Goal: Task Accomplishment & Management: Use online tool/utility

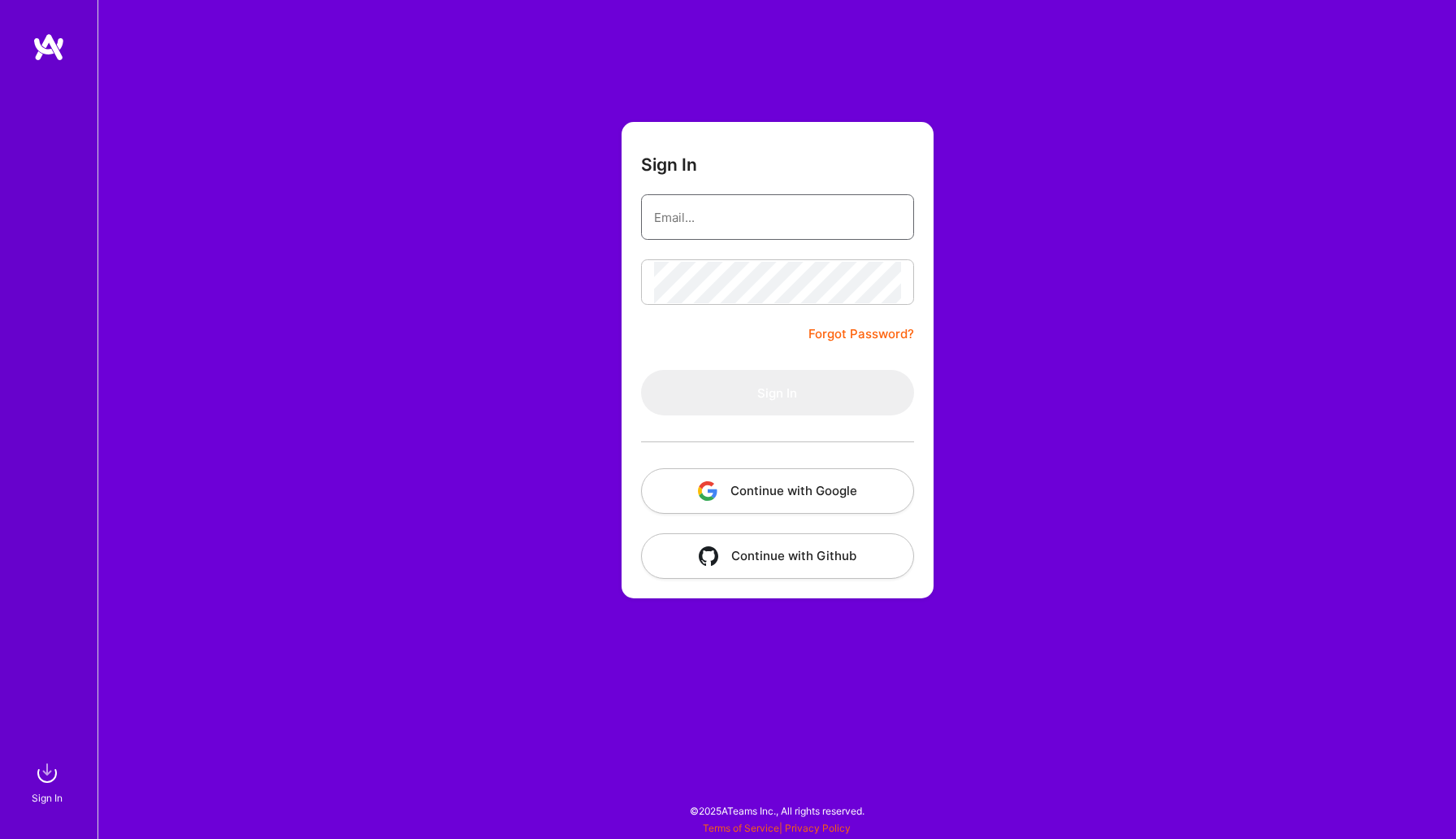
click at [692, 235] on input "email" at bounding box center [778, 218] width 247 height 42
type input "[EMAIL_ADDRESS][DOMAIN_NAME]"
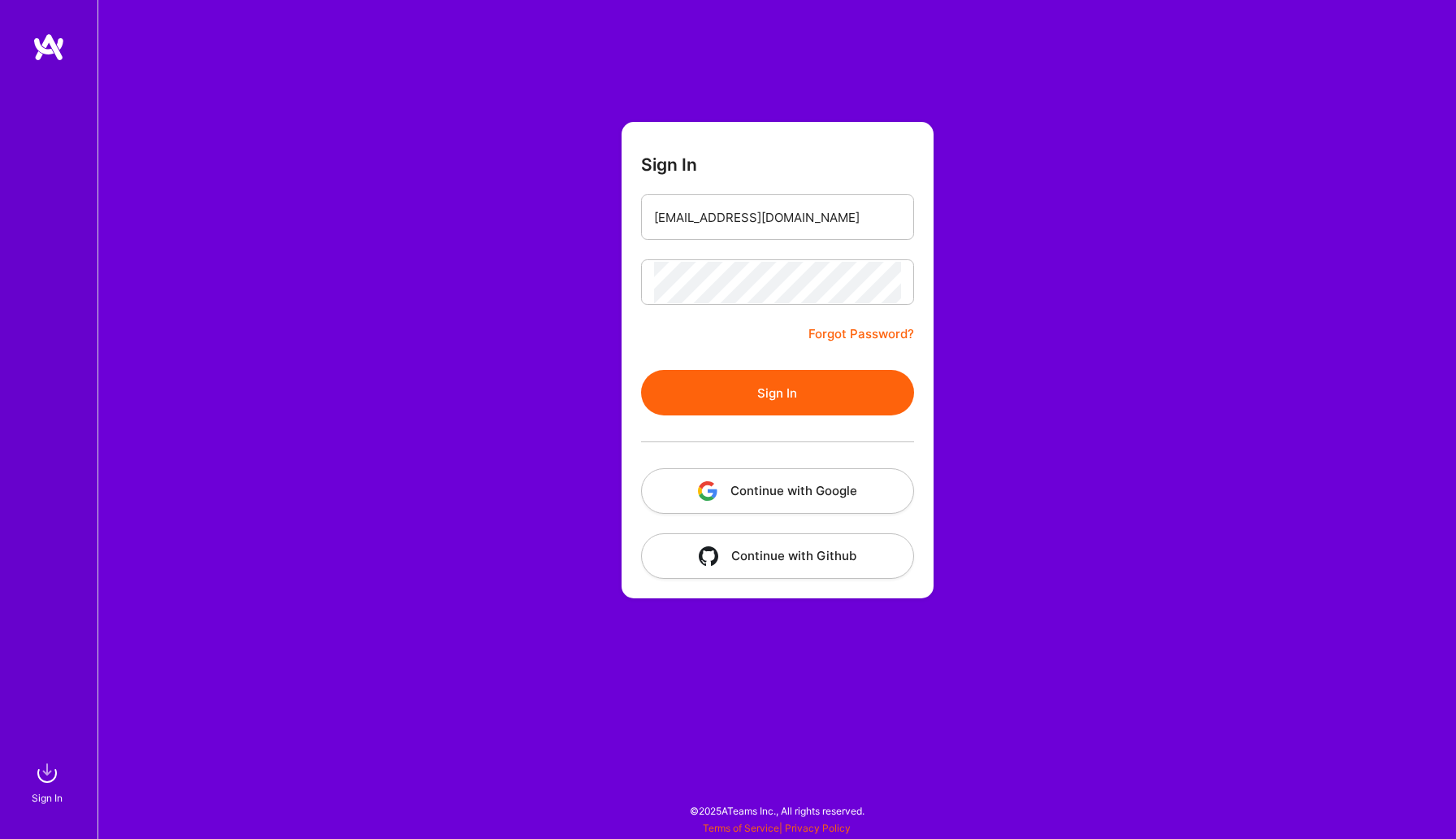
click at [722, 375] on button "Sign In" at bounding box center [777, 393] width 273 height 45
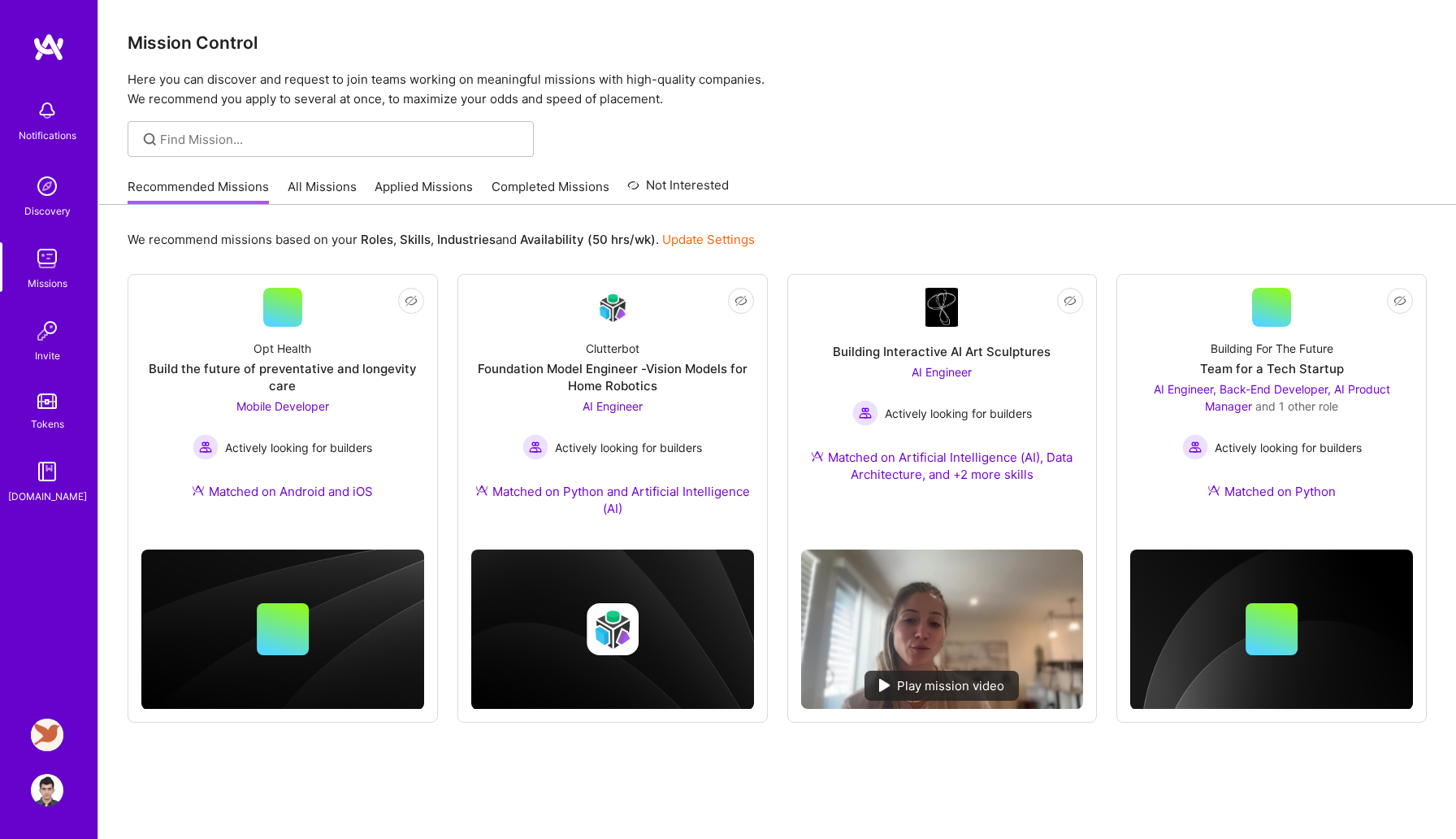
click at [55, 726] on img at bounding box center [47, 735] width 33 height 33
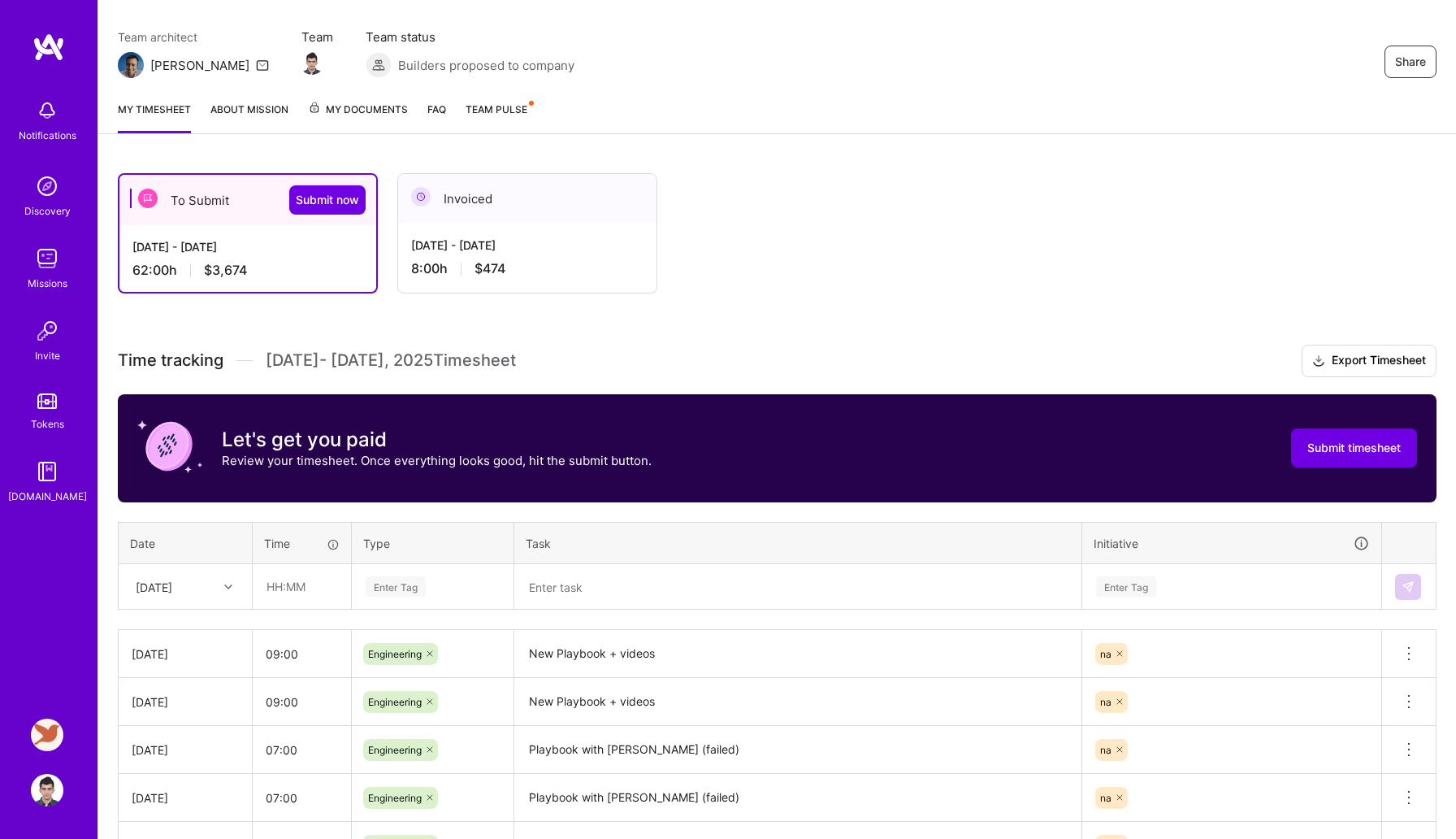
scroll to position [170, 0]
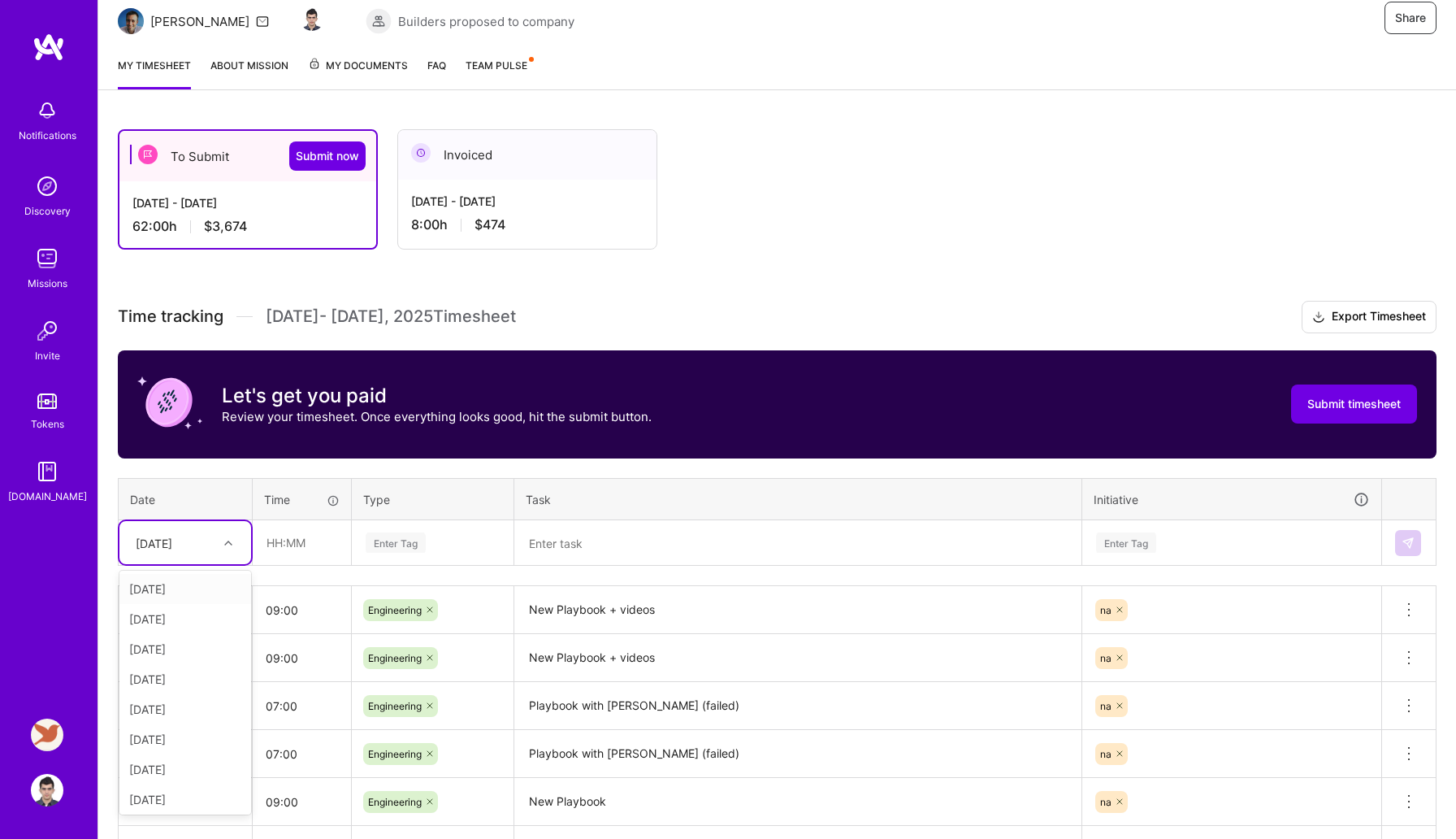
click at [210, 552] on div "[DATE]" at bounding box center [172, 543] width 90 height 27
click at [184, 773] on div "[DATE]" at bounding box center [185, 769] width 131 height 30
click at [306, 548] on input "text" at bounding box center [302, 543] width 97 height 44
type input "08:00"
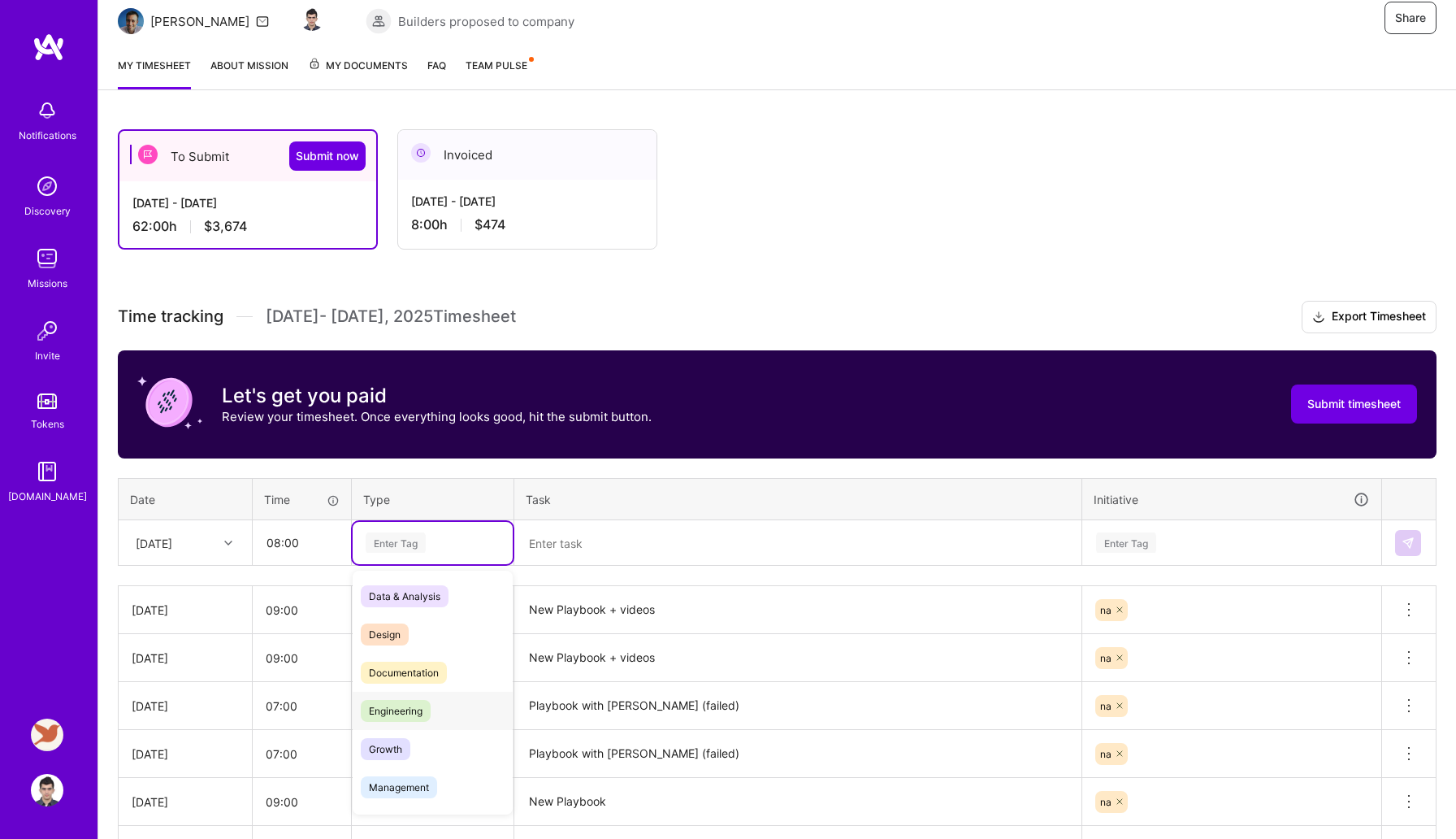
click at [385, 700] on span "Engineering" at bounding box center [395, 711] width 70 height 22
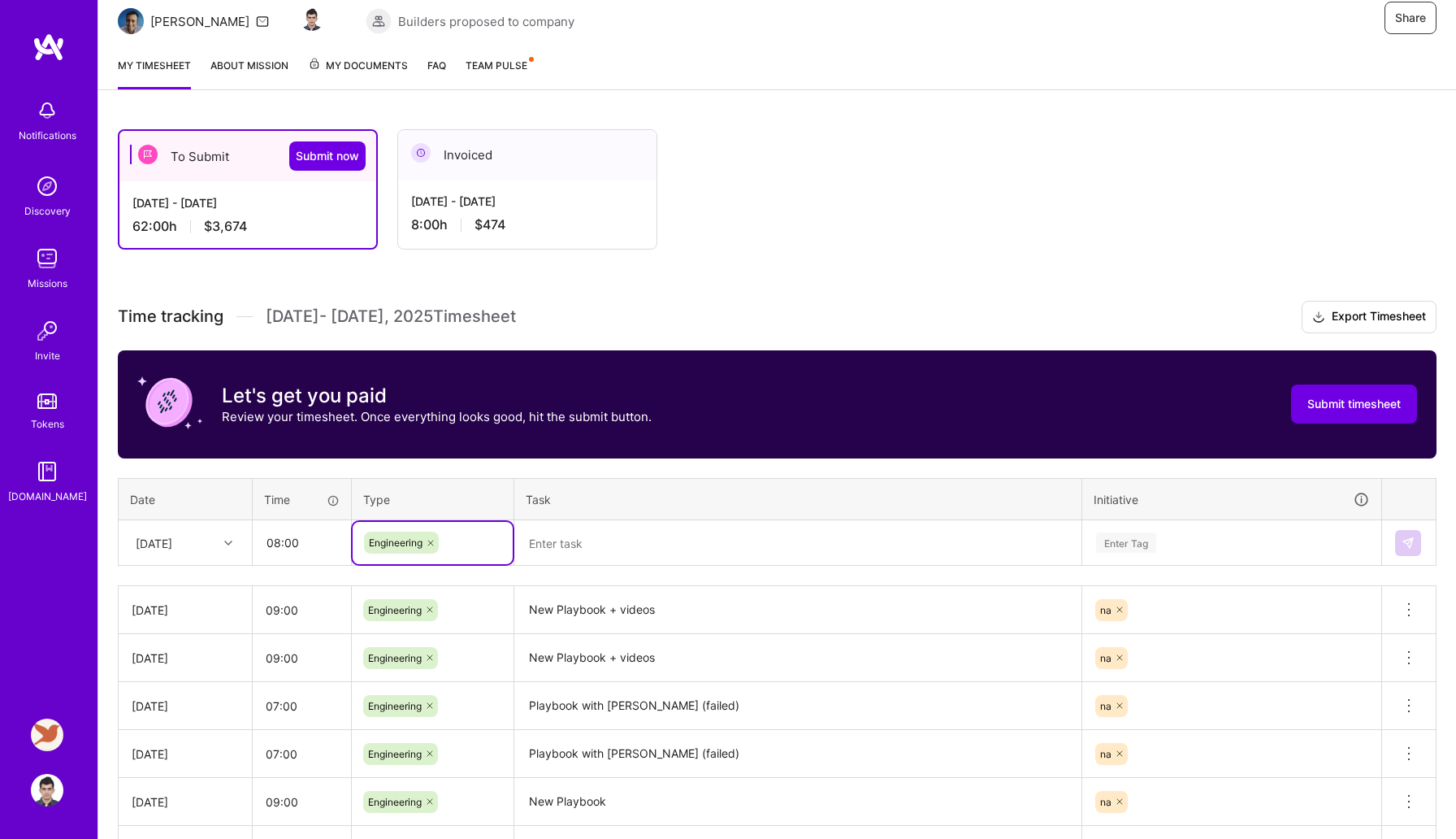
click at [632, 543] on textarea at bounding box center [798, 542] width 564 height 43
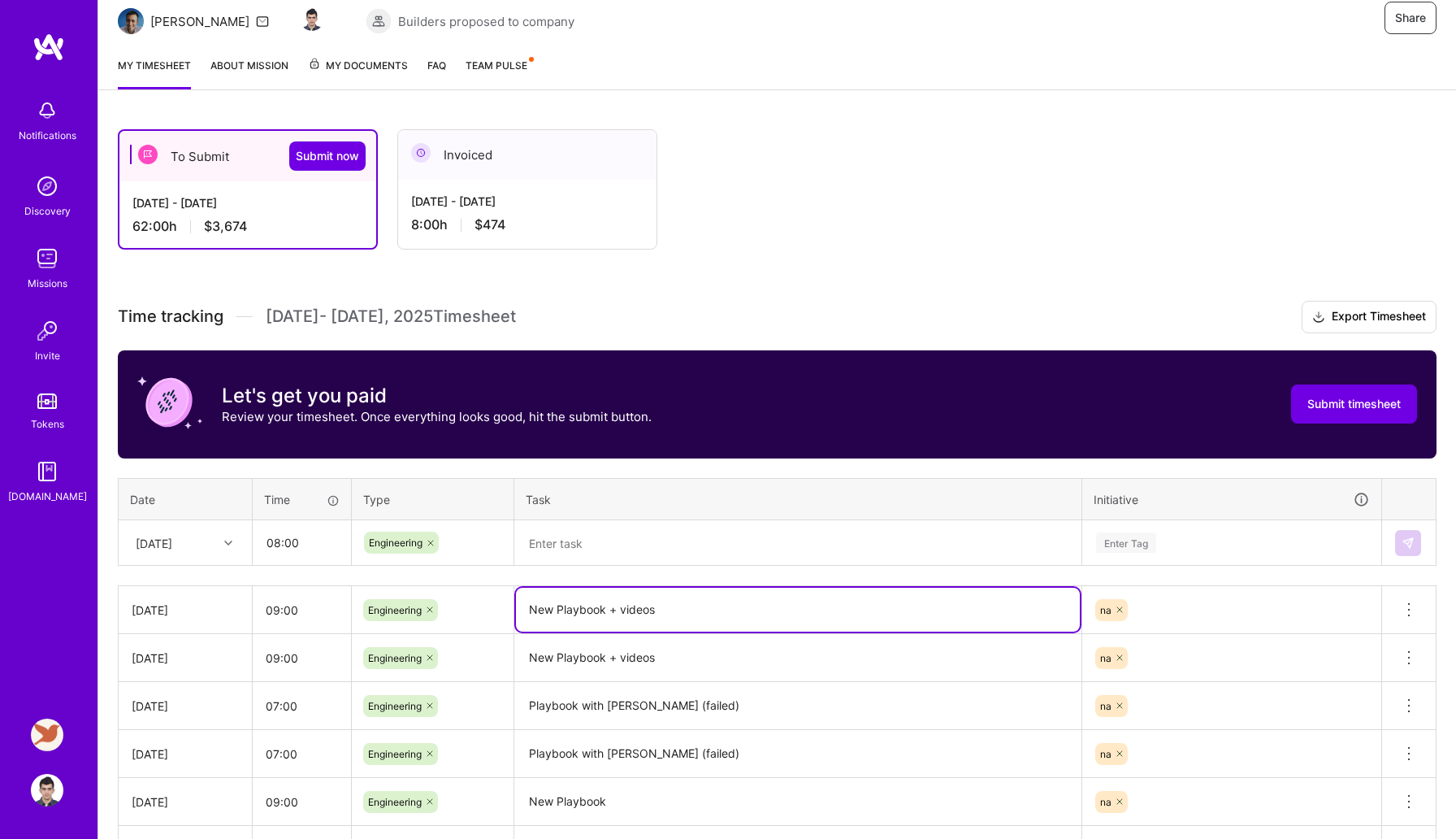
drag, startPoint x: 661, startPoint y: 608, endPoint x: 512, endPoint y: 608, distance: 149.0
click at [512, 608] on tr "[DATE] 09:00 Engineering New Playbook + videos na Delete row" at bounding box center [778, 610] width 1318 height 48
click at [580, 538] on textarea at bounding box center [798, 543] width 564 height 44
paste textarea "New Playbook + videos"
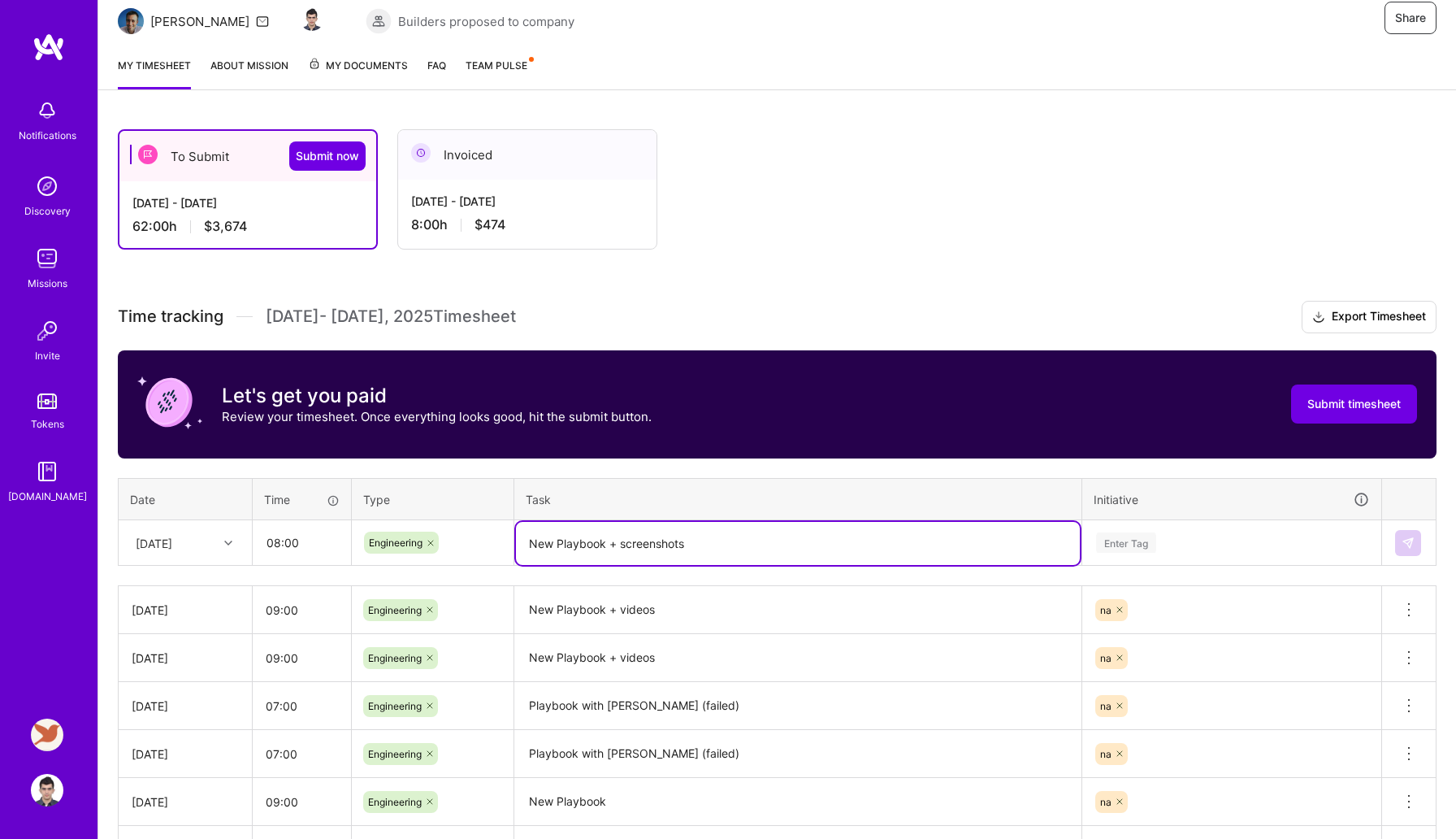
type textarea "New Playbook + screenshots"
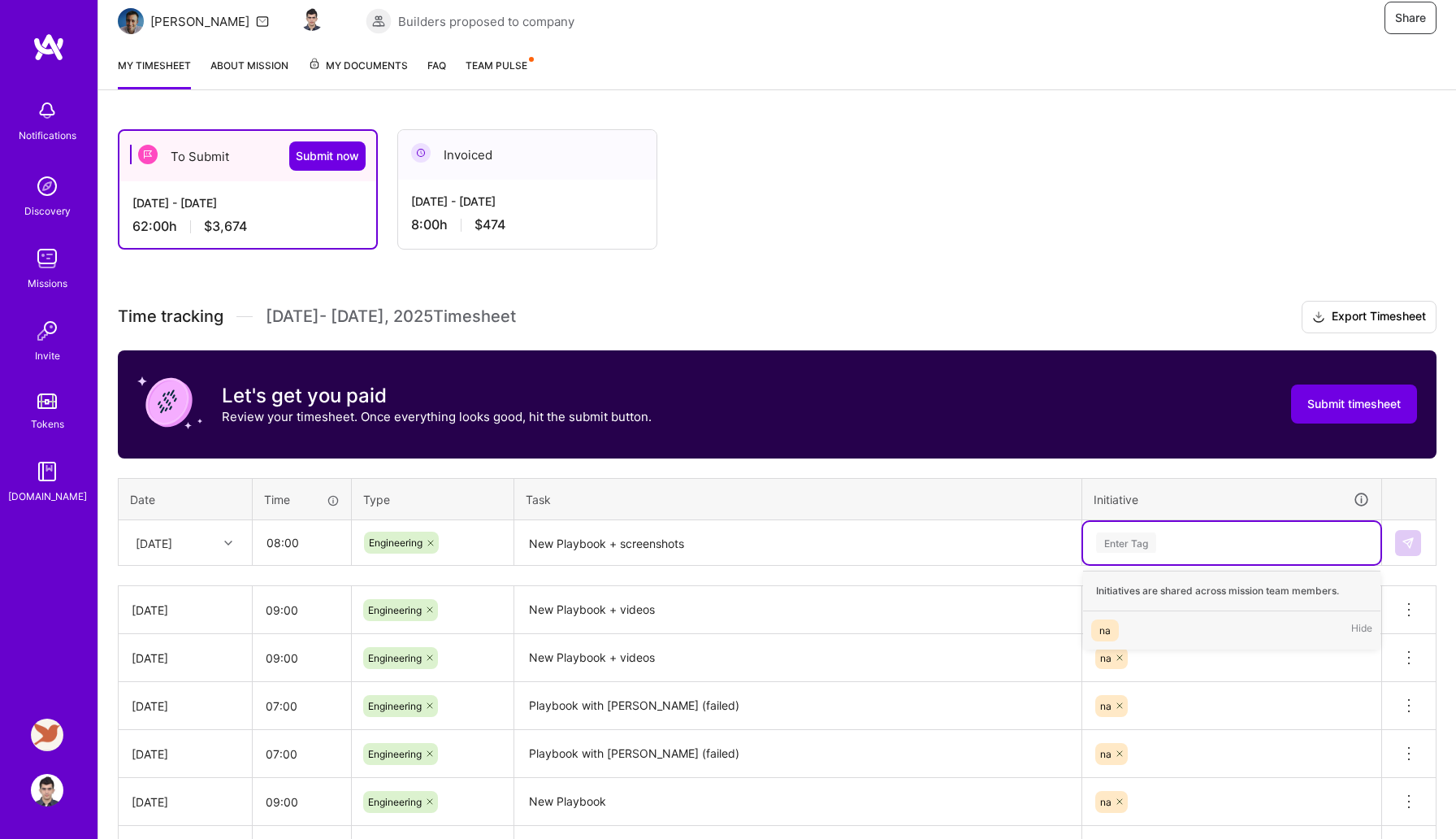
click at [1159, 538] on div "Enter Tag" at bounding box center [1231, 542] width 275 height 20
click at [1134, 630] on div "na Hide" at bounding box center [1232, 630] width 297 height 38
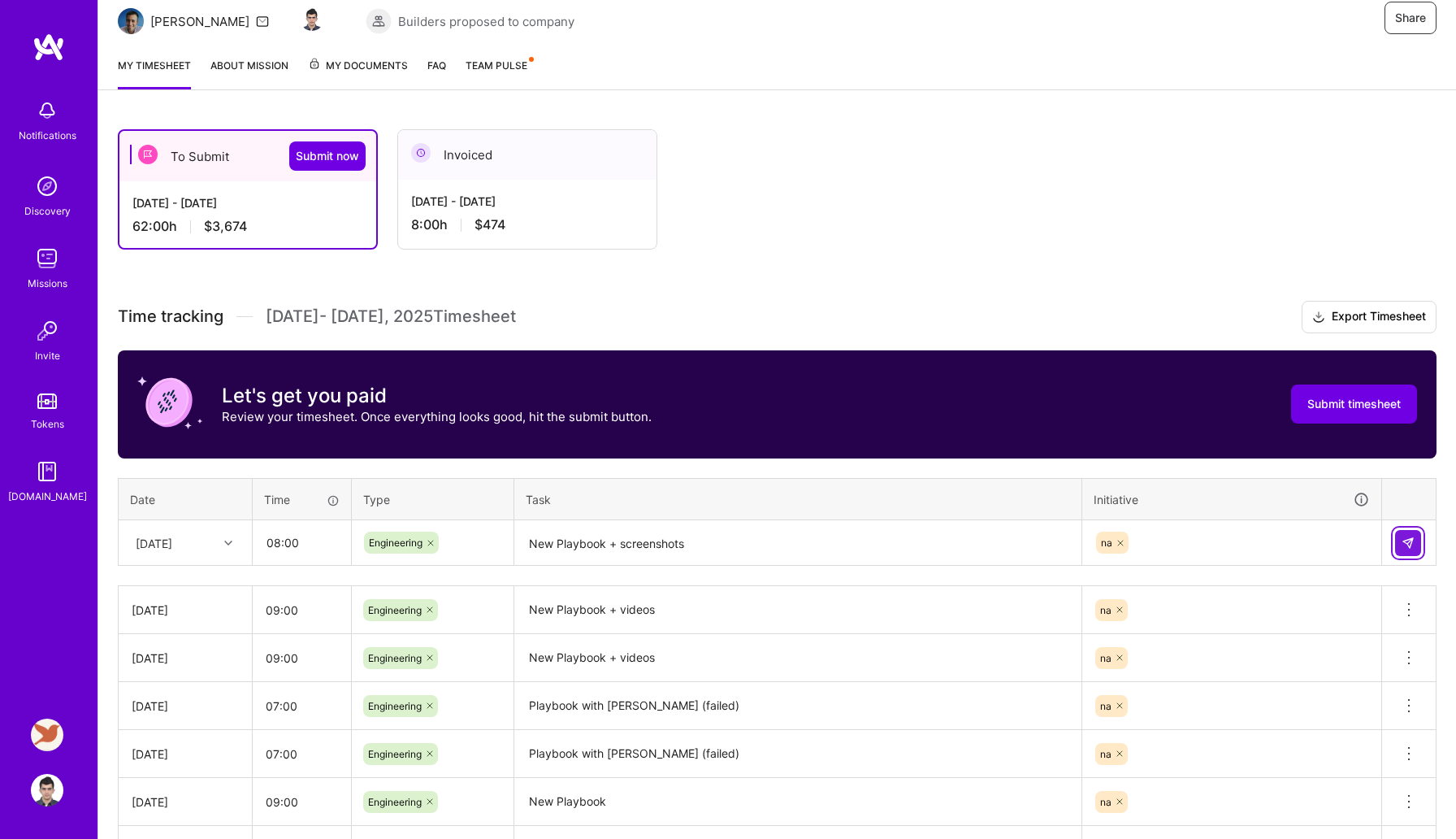
click at [1402, 541] on img at bounding box center [1408, 543] width 13 height 13
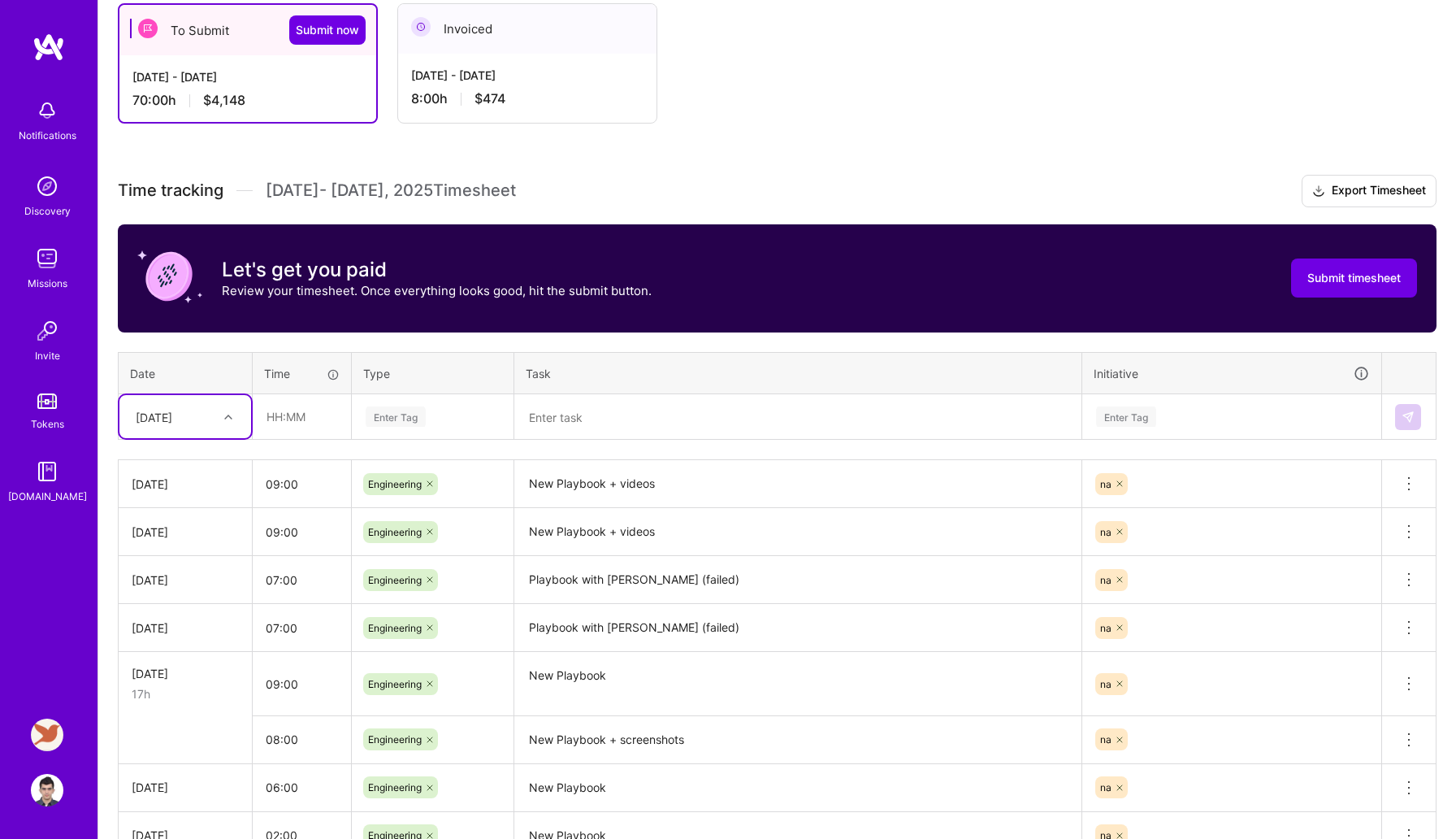
scroll to position [294, 0]
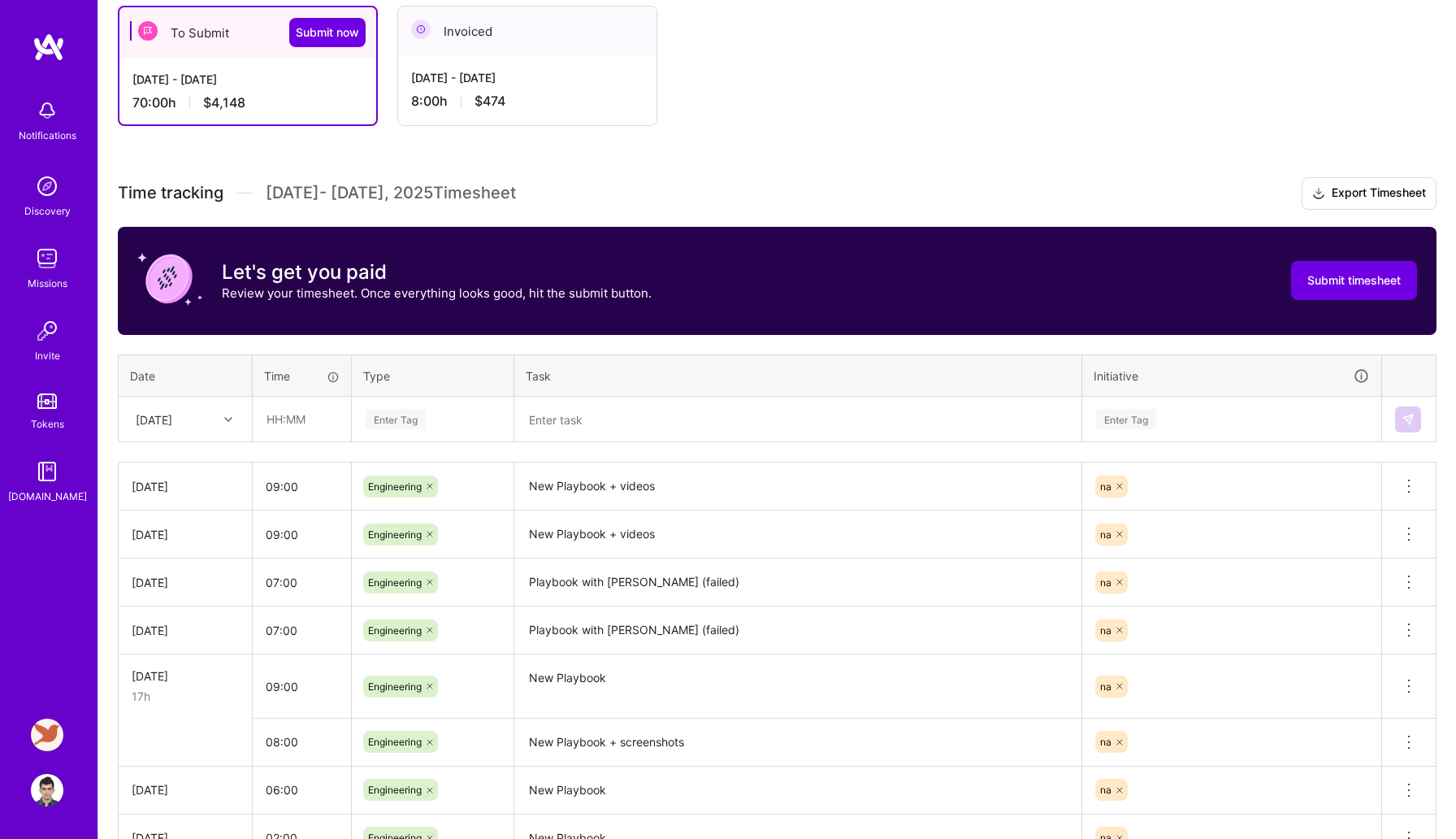
click at [746, 362] on th "Task" at bounding box center [798, 376] width 568 height 43
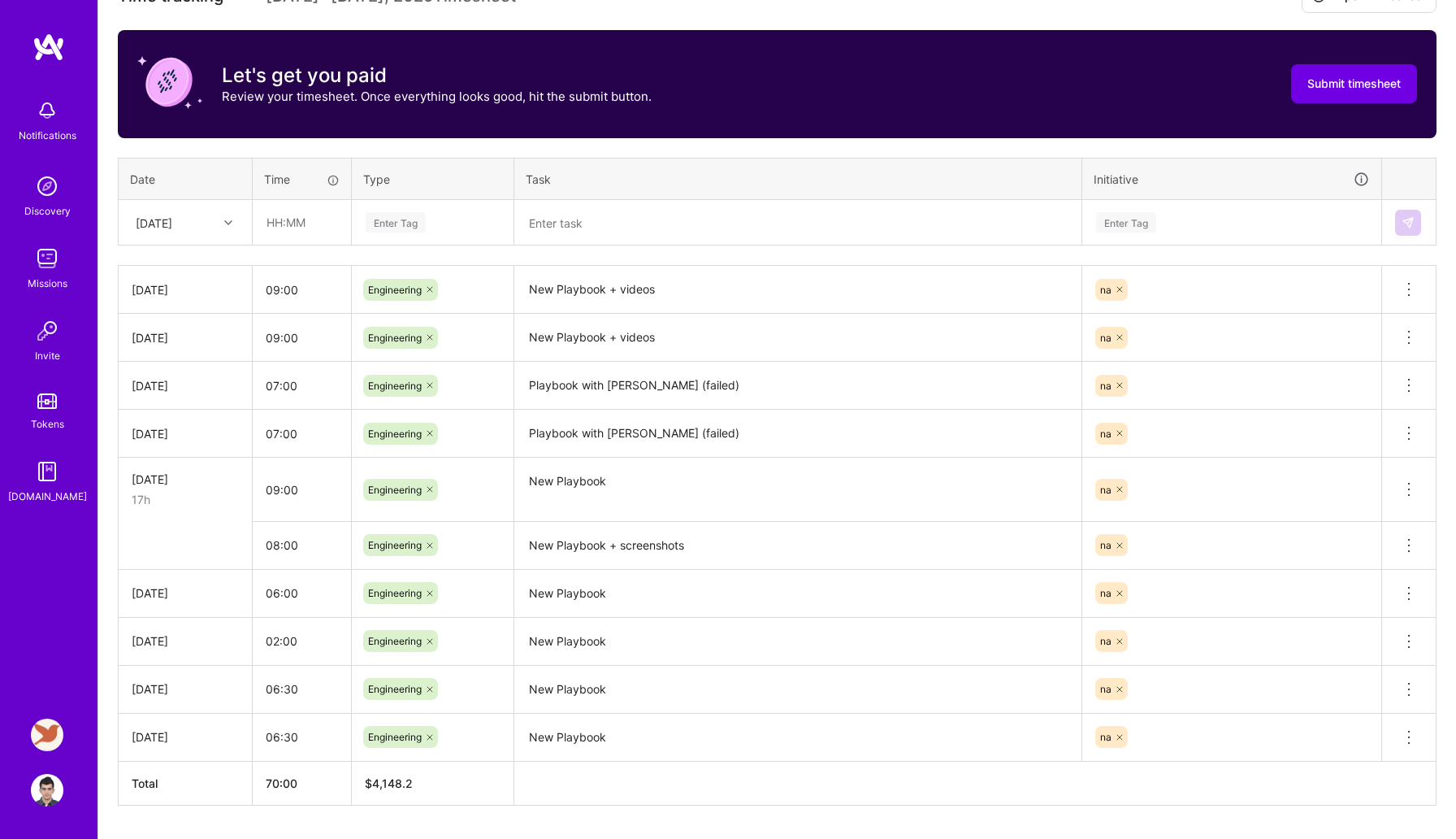
scroll to position [536, 0]
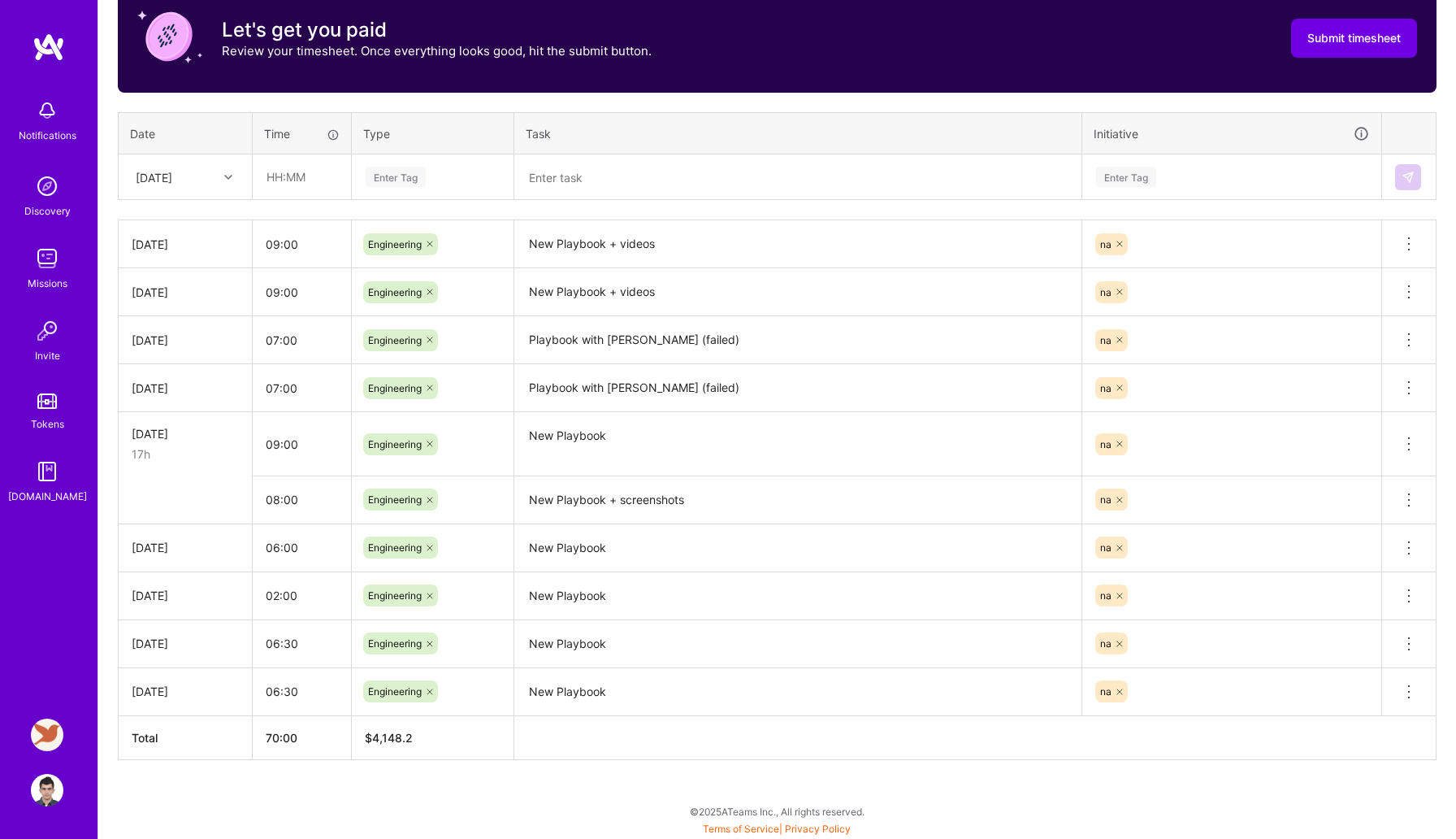
click at [562, 491] on textarea "New Playbook + screenshots" at bounding box center [798, 500] width 564 height 44
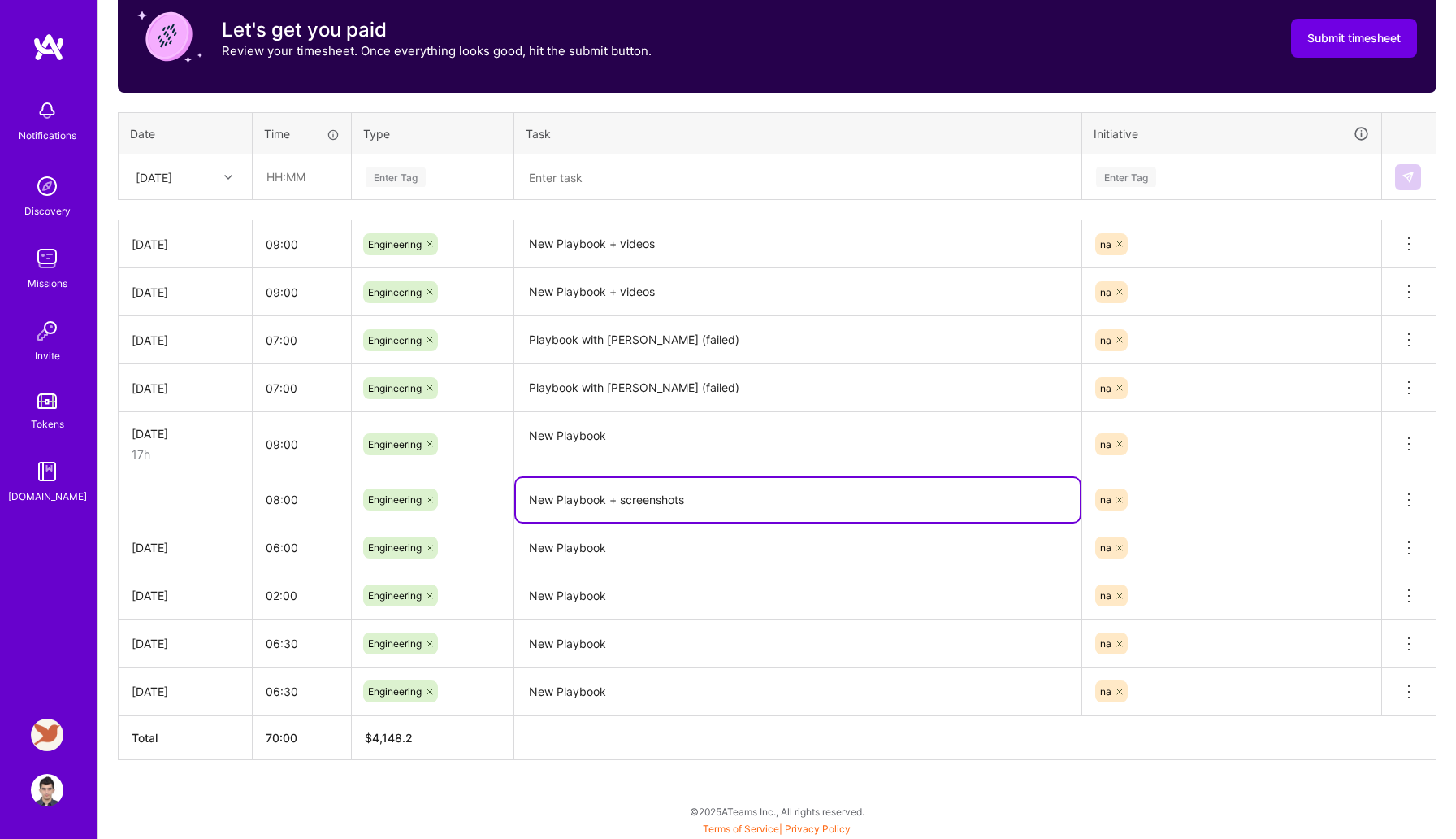
click at [562, 491] on textarea "New Playbook + screenshots" at bounding box center [798, 500] width 564 height 44
click at [547, 496] on textarea "New Playbook + screenshots" at bounding box center [798, 500] width 564 height 44
click at [661, 498] on textarea "New Playbook + screenshots" at bounding box center [798, 500] width 564 height 44
click at [1405, 496] on icon at bounding box center [1410, 500] width 20 height 20
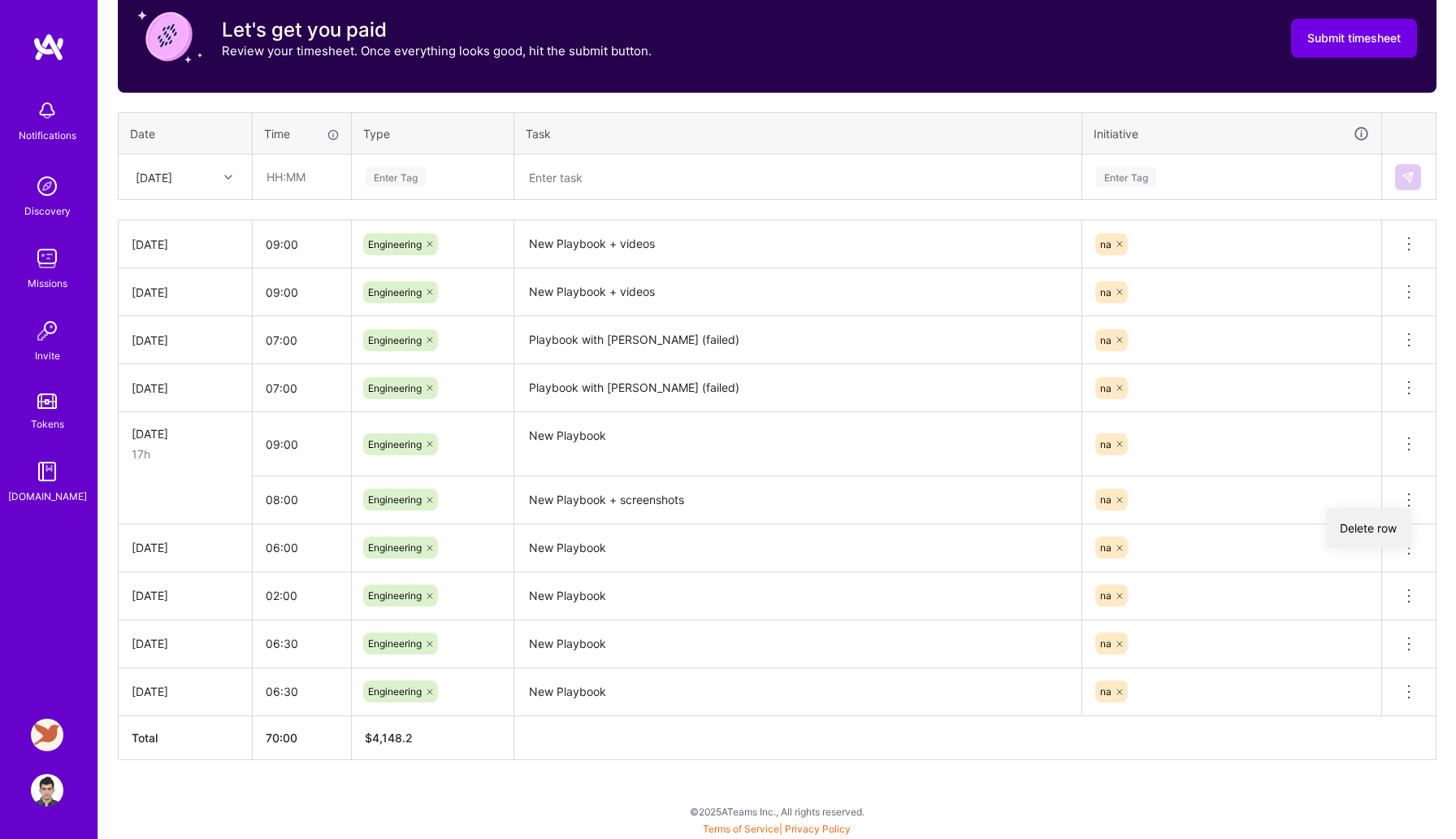
click at [1383, 523] on button "Delete row" at bounding box center [1369, 528] width 84 height 40
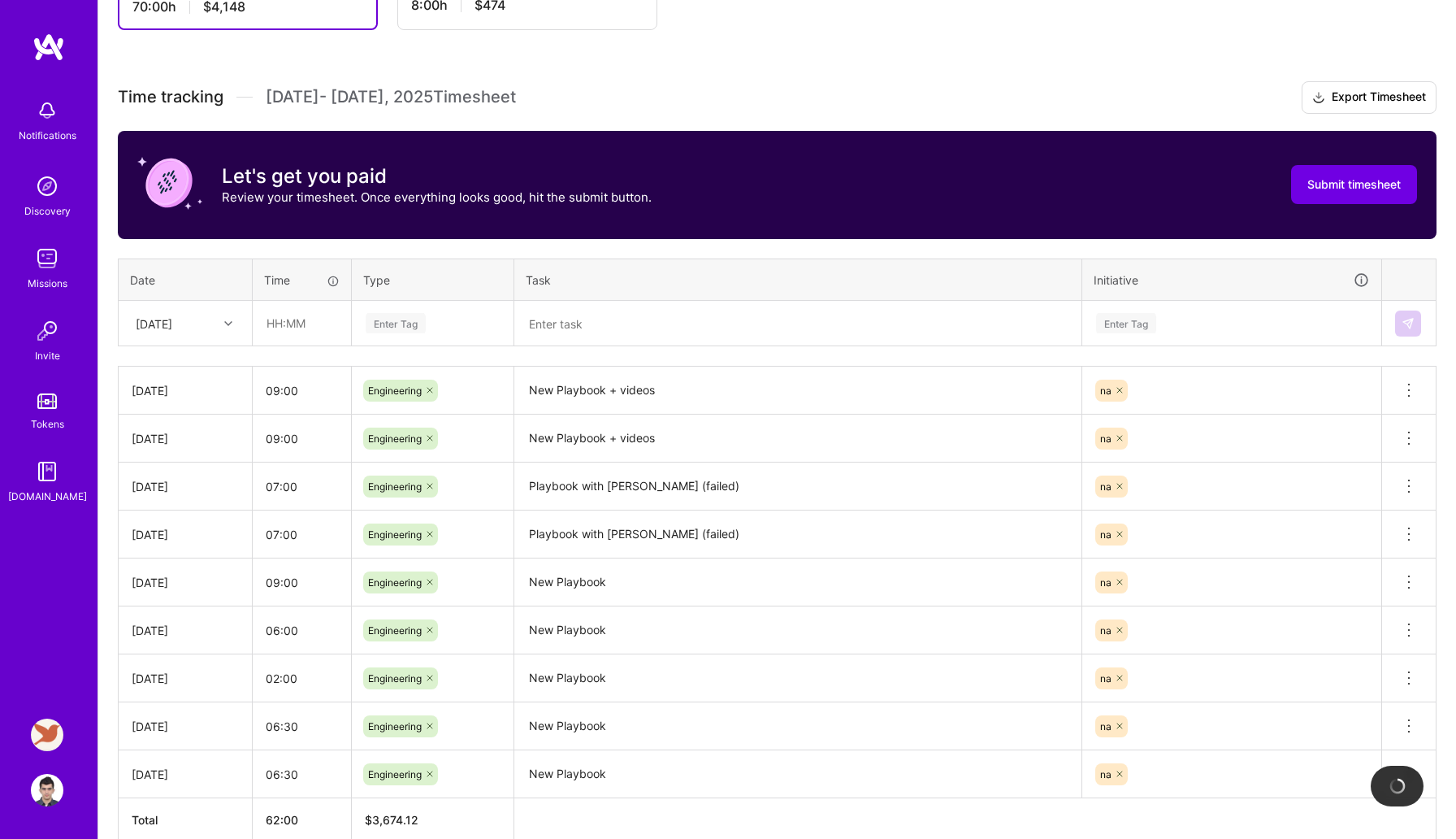
scroll to position [361, 0]
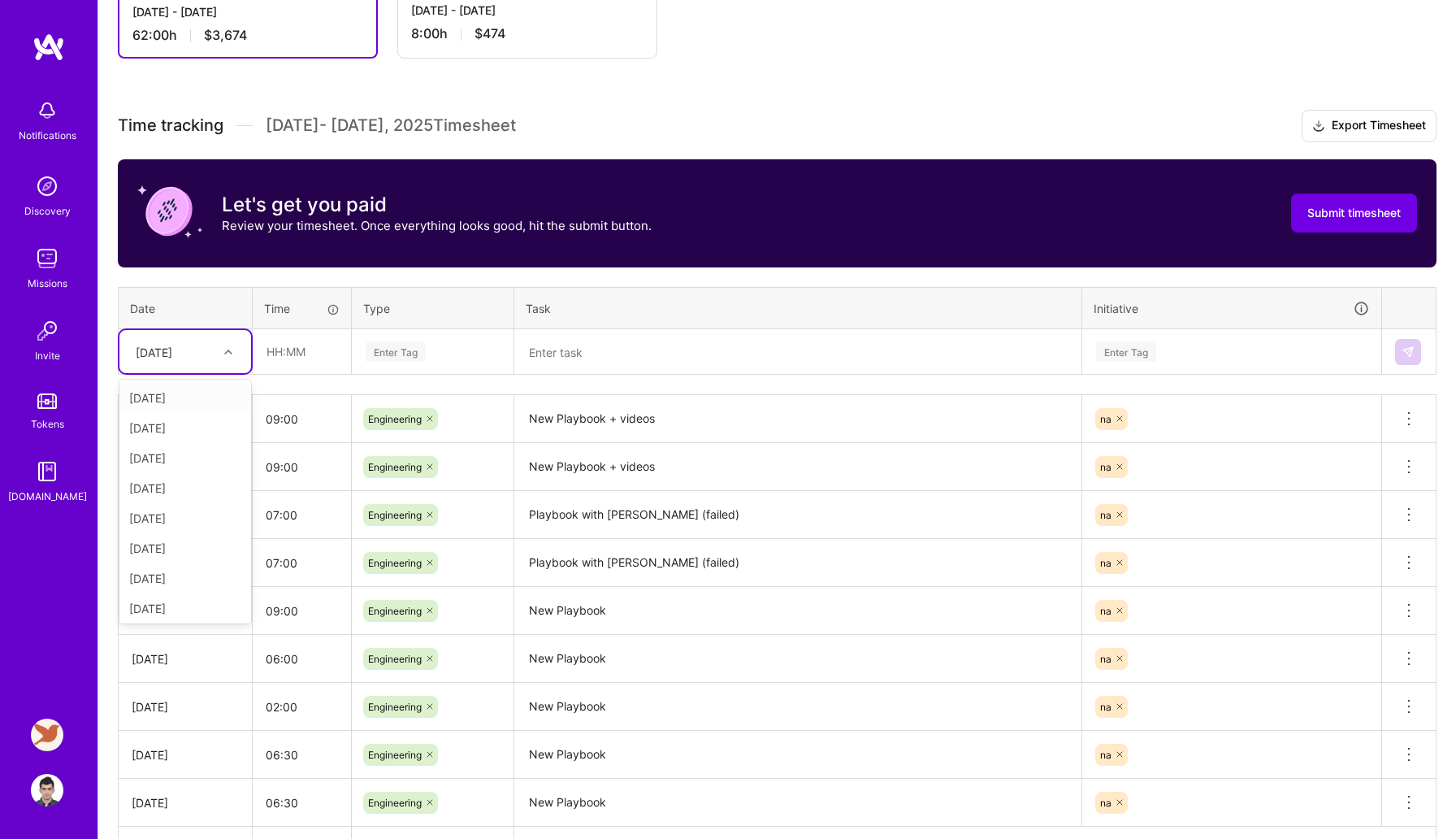
click at [172, 356] on div "[DATE]" at bounding box center [154, 351] width 36 height 17
click at [187, 567] on div "[DATE]" at bounding box center [185, 575] width 131 height 30
click at [305, 345] on input "text" at bounding box center [302, 352] width 97 height 44
type input "08:00"
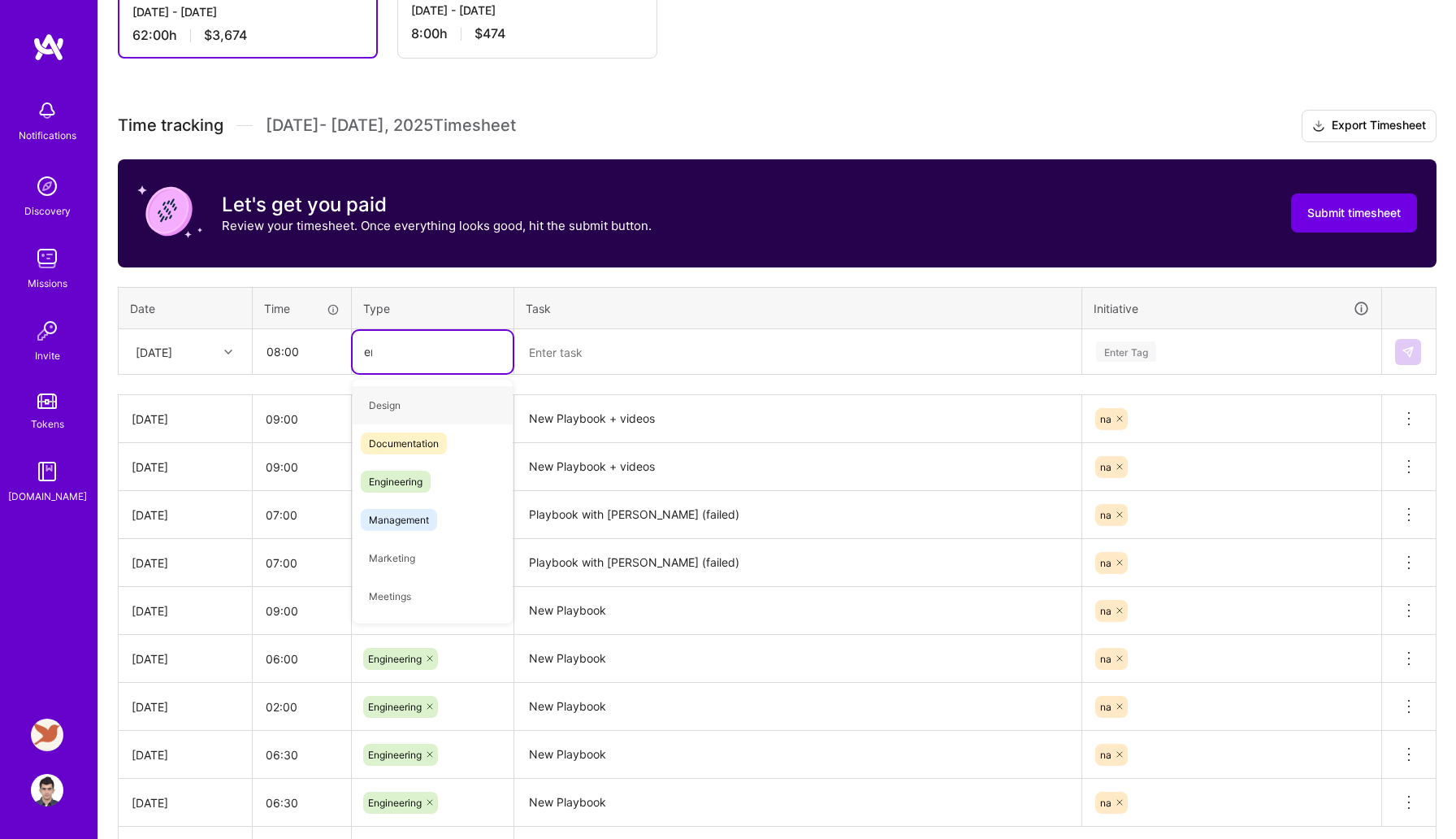
type input "en"
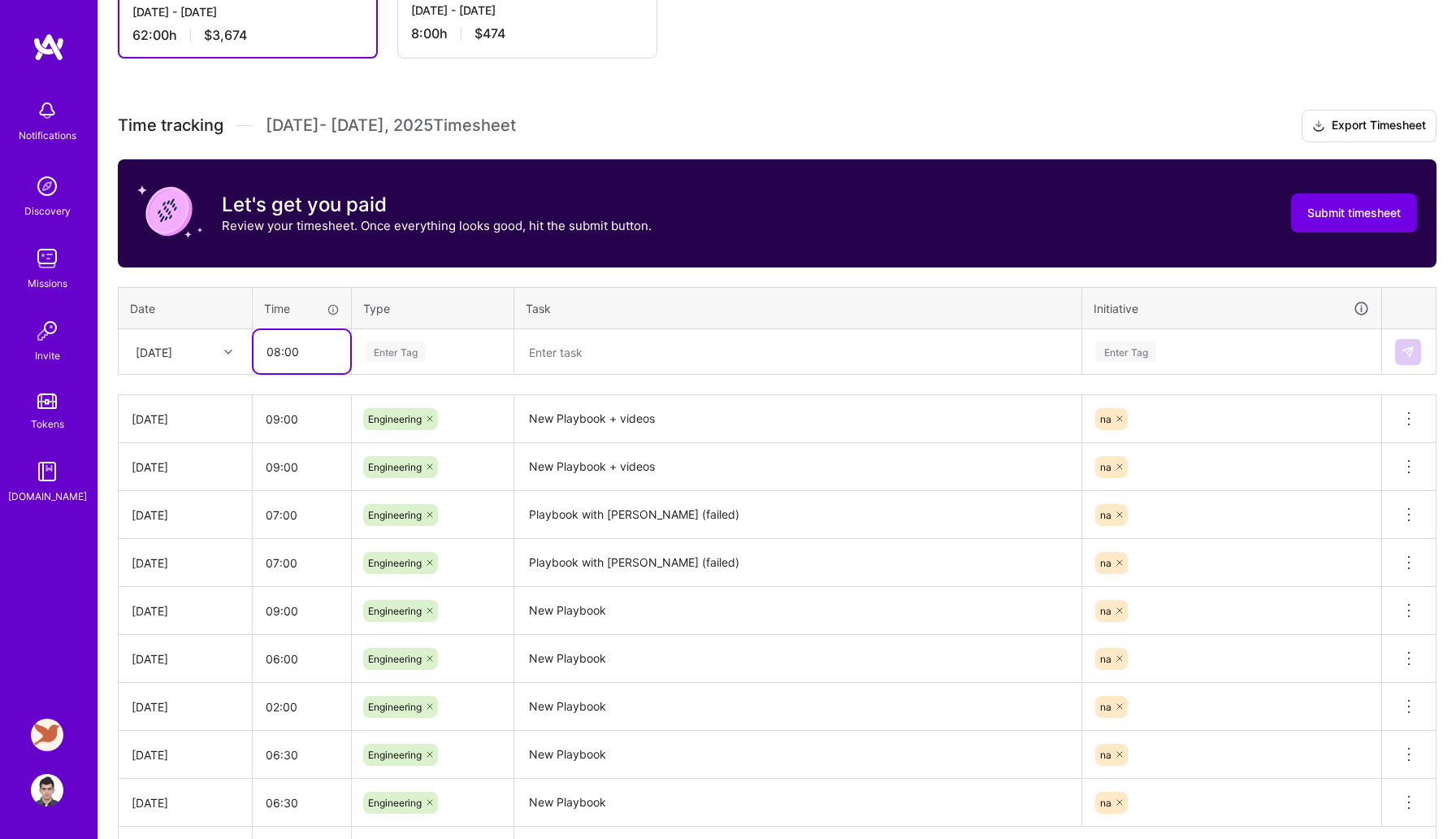
click at [305, 345] on input "08:00" at bounding box center [302, 352] width 97 height 44
click at [439, 346] on div "Enter Tag" at bounding box center [432, 351] width 137 height 20
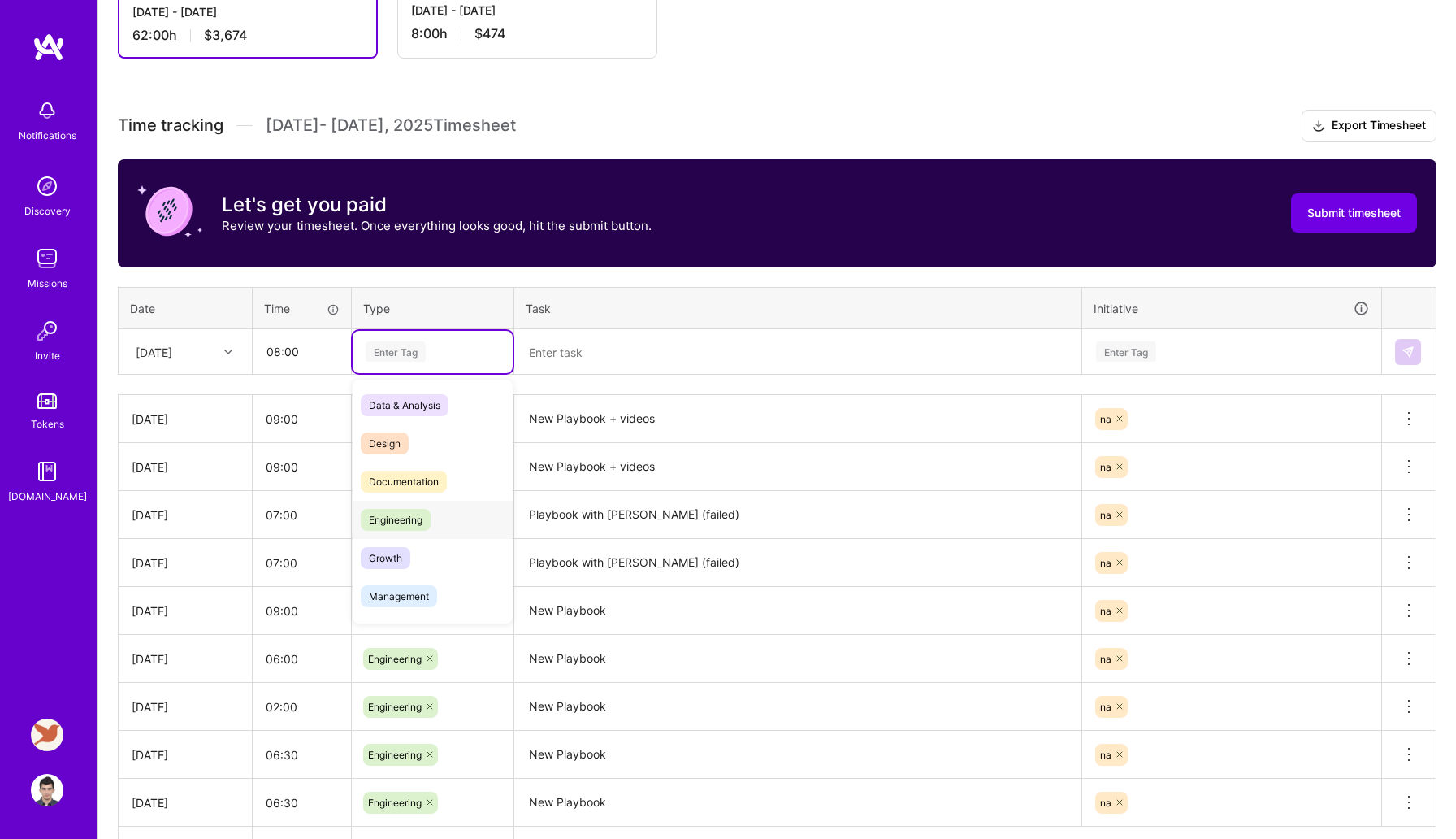
click at [403, 530] on div "Engineering" at bounding box center [432, 520] width 160 height 38
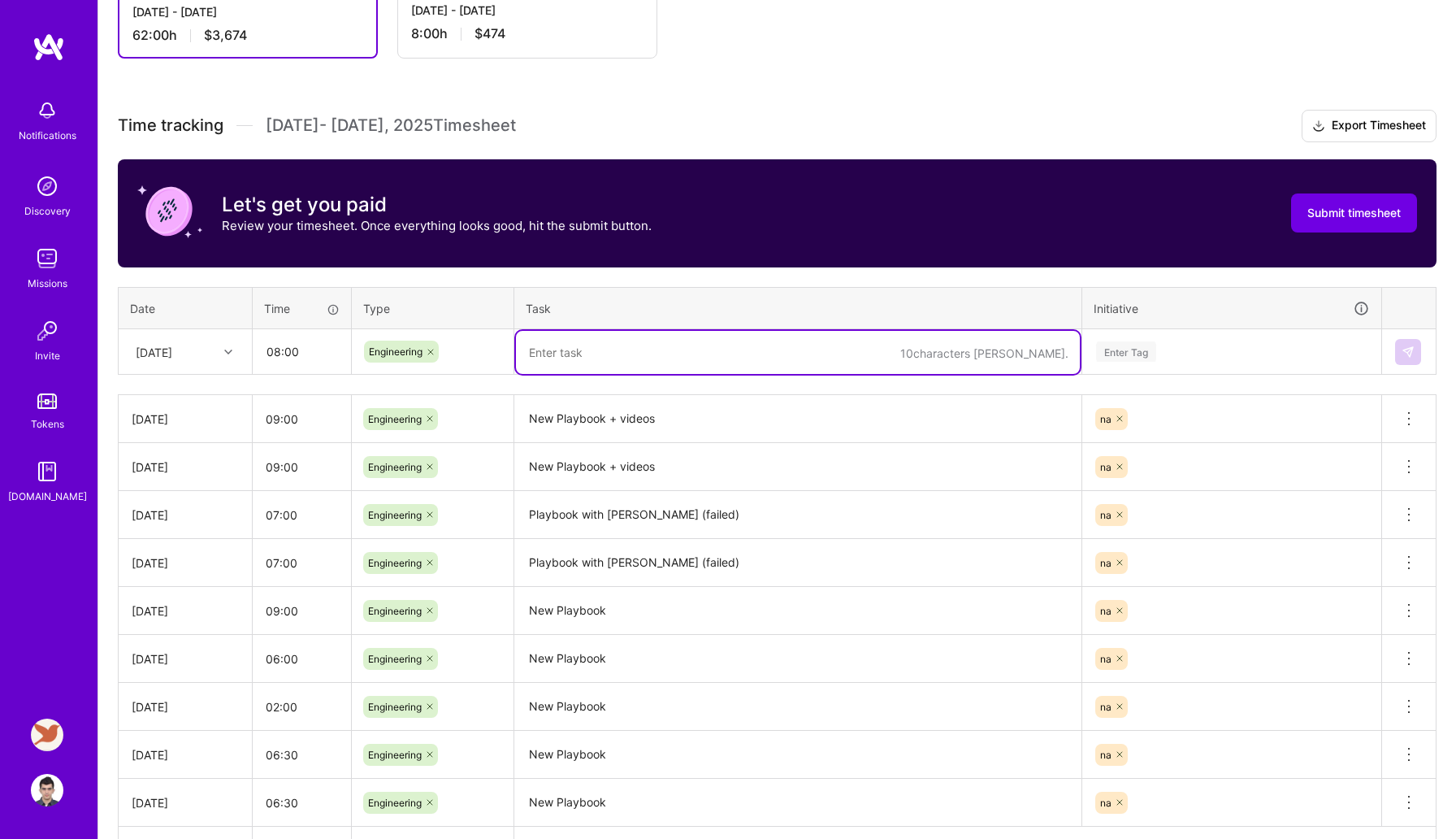
click at [626, 337] on textarea at bounding box center [798, 353] width 564 height 44
paste textarea "New Playbook + screenshots"
type textarea "New Playbook + screenshots"
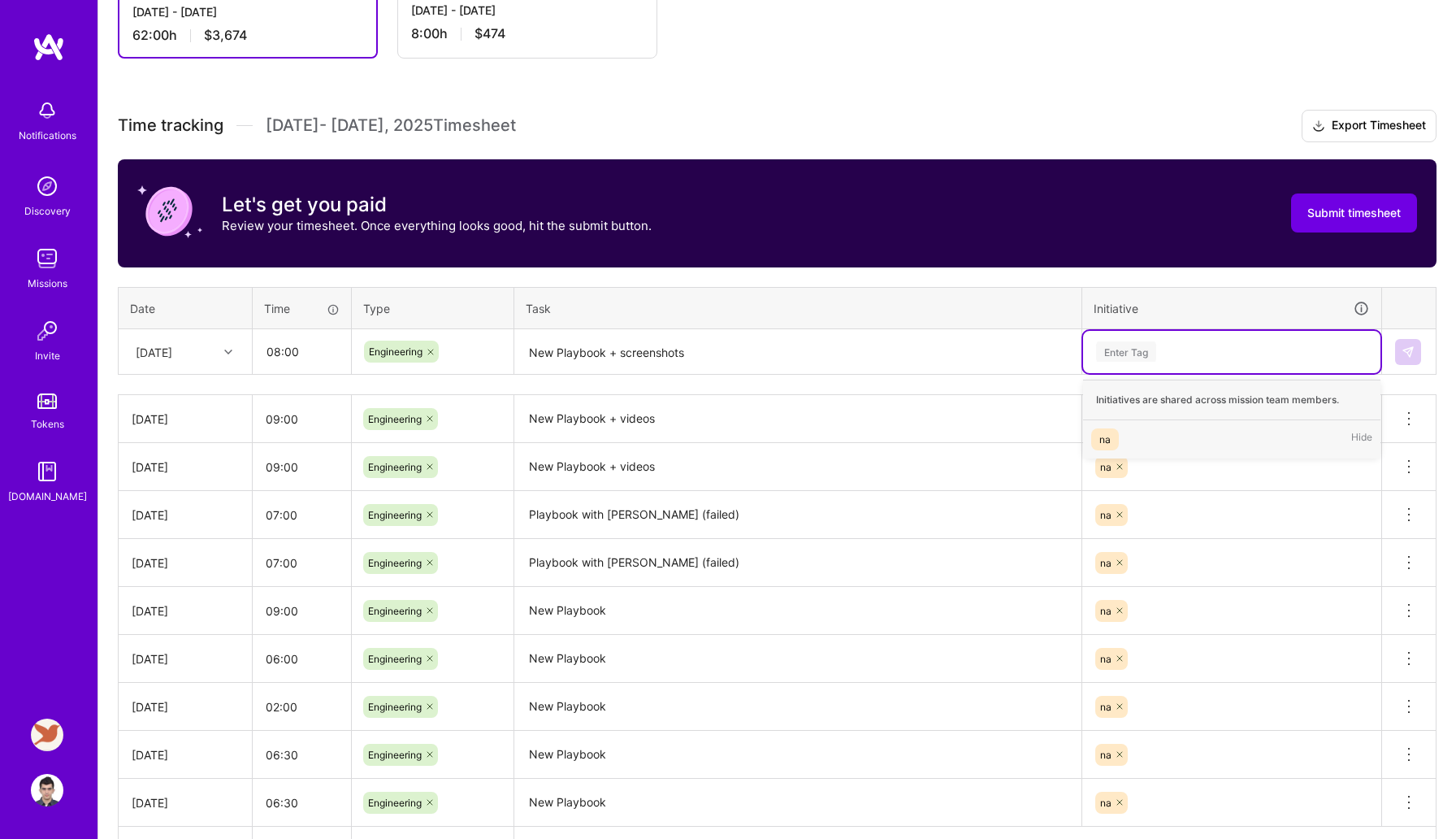
click at [1111, 432] on span "na" at bounding box center [1105, 439] width 27 height 22
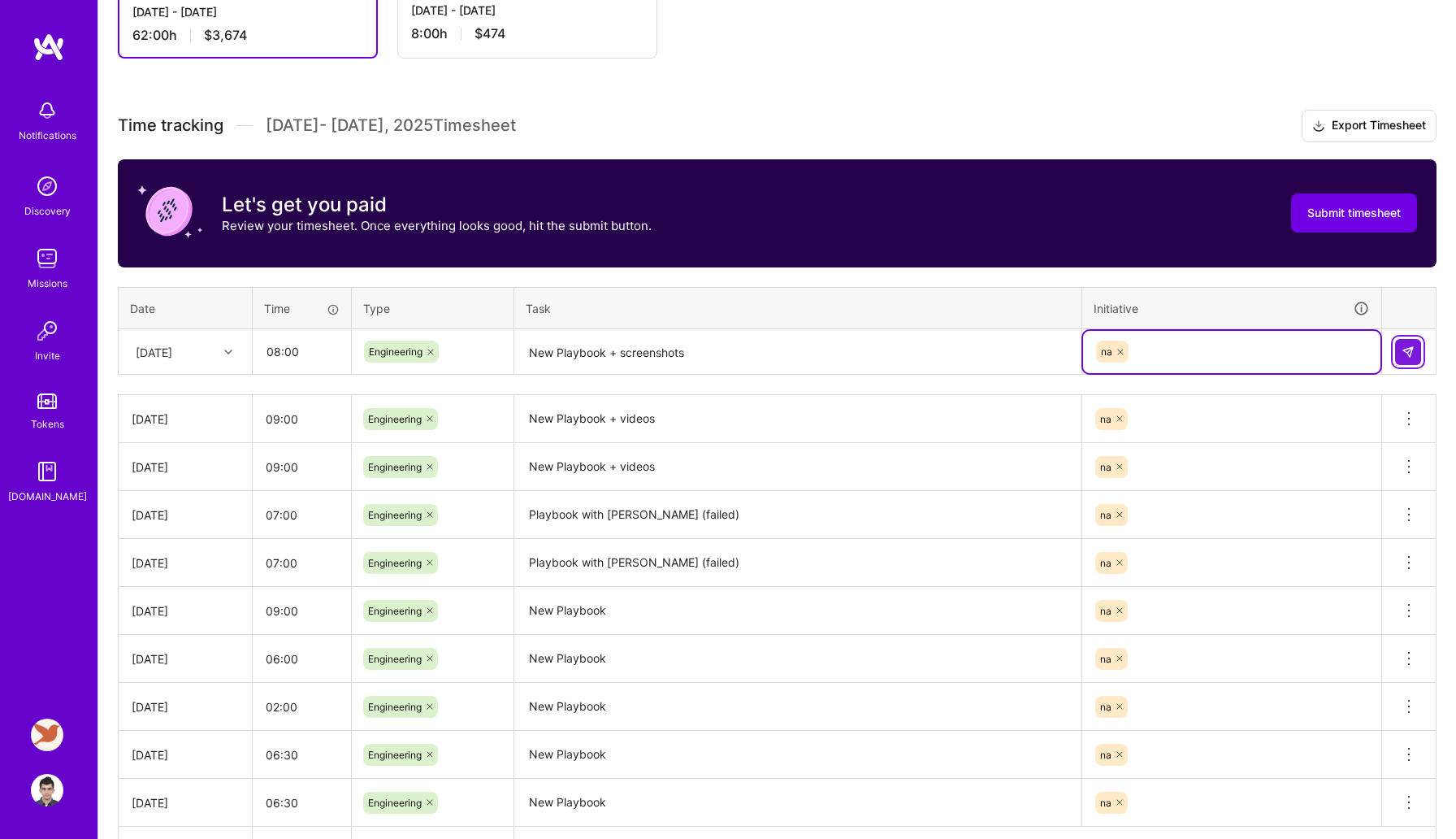
click at [1402, 346] on img at bounding box center [1408, 352] width 13 height 13
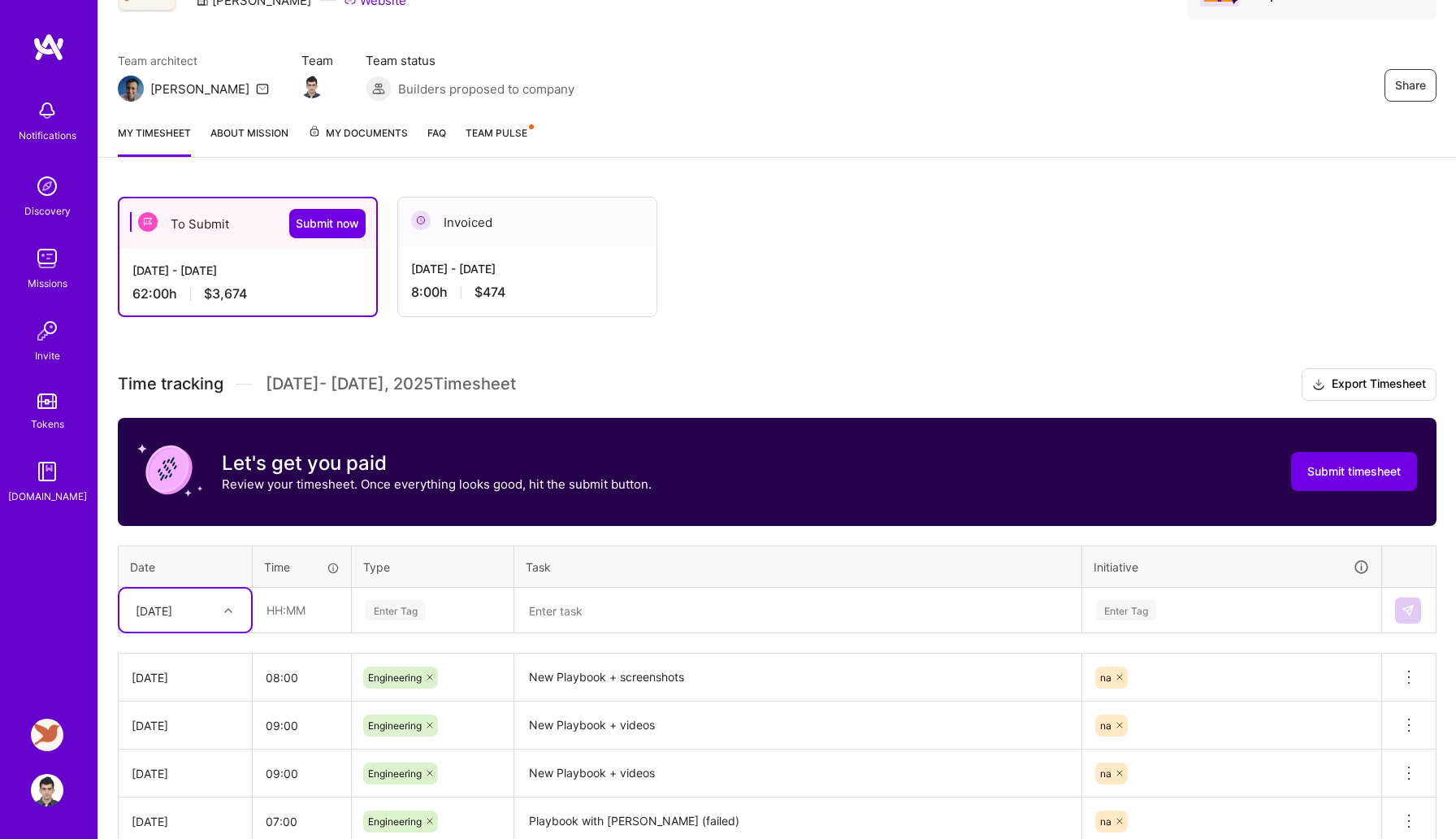
scroll to position [0, 0]
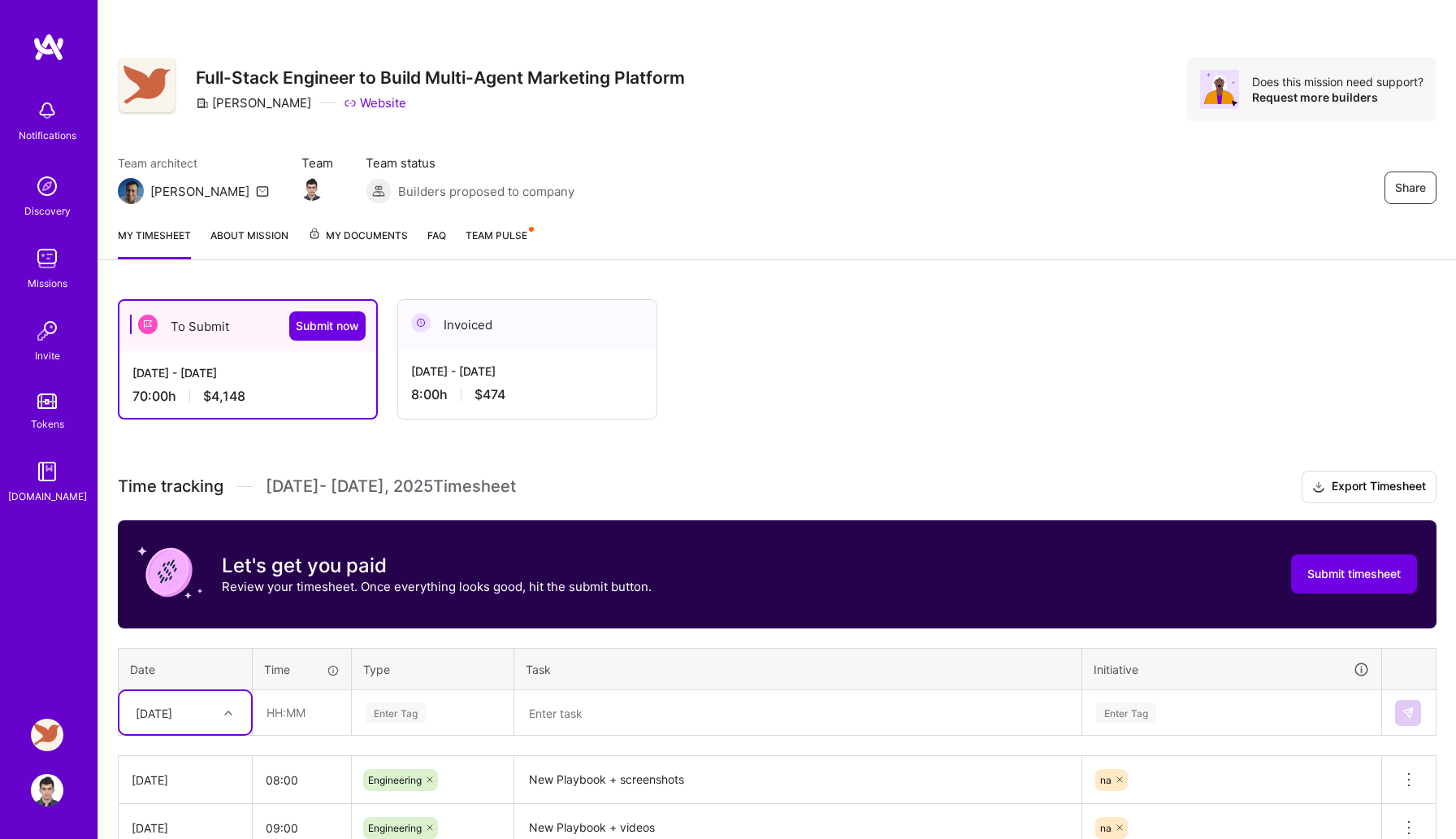
click at [795, 370] on div "To Submit Submit now [DATE] - [DATE] 70:00 h $4,148 Invoiced [DATE] - [DATE] 8:…" at bounding box center [736, 359] width 1238 height 121
click at [519, 237] on span "Team Pulse" at bounding box center [497, 235] width 62 height 12
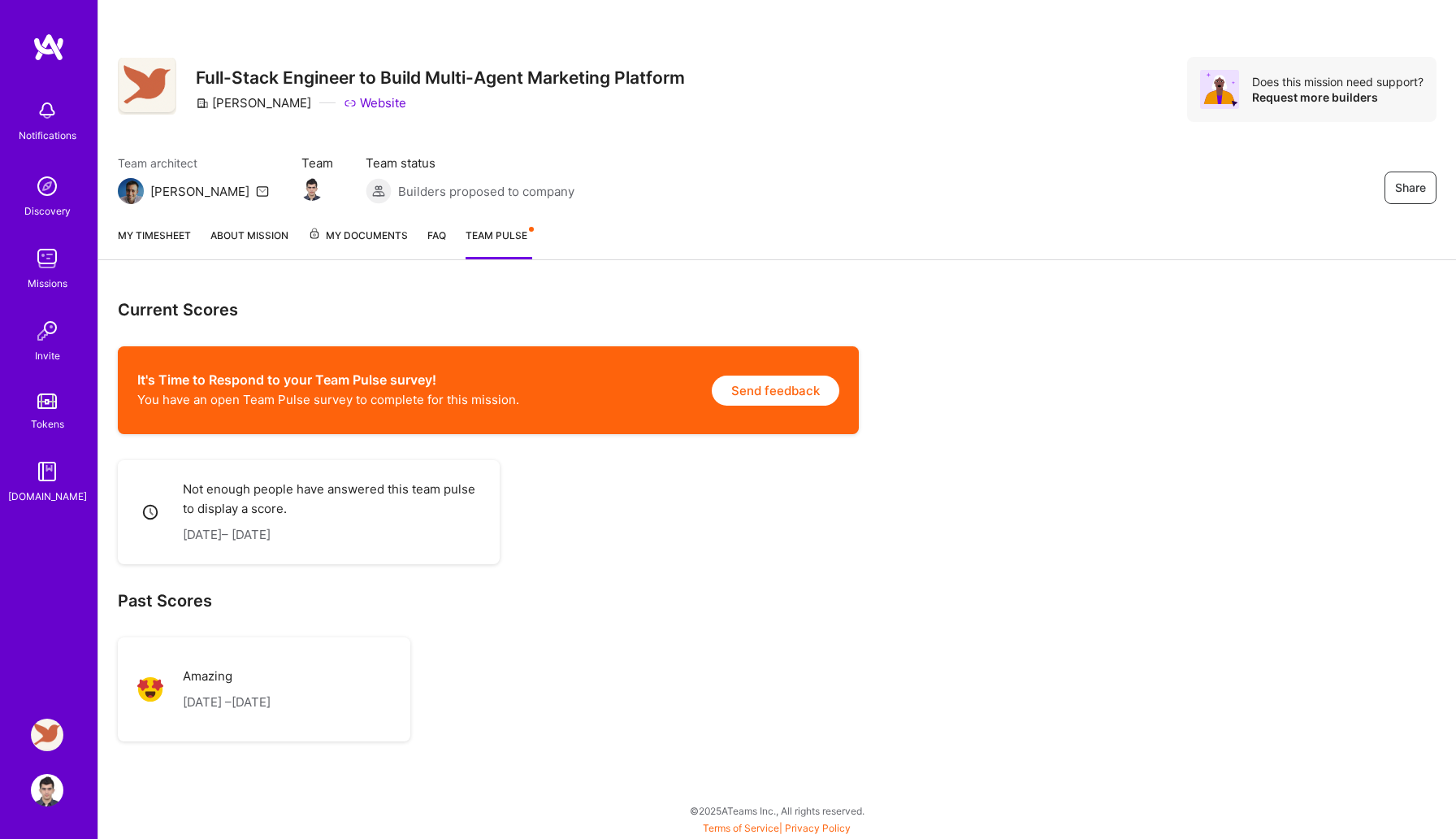
click at [171, 233] on link "My timesheet" at bounding box center [154, 243] width 73 height 33
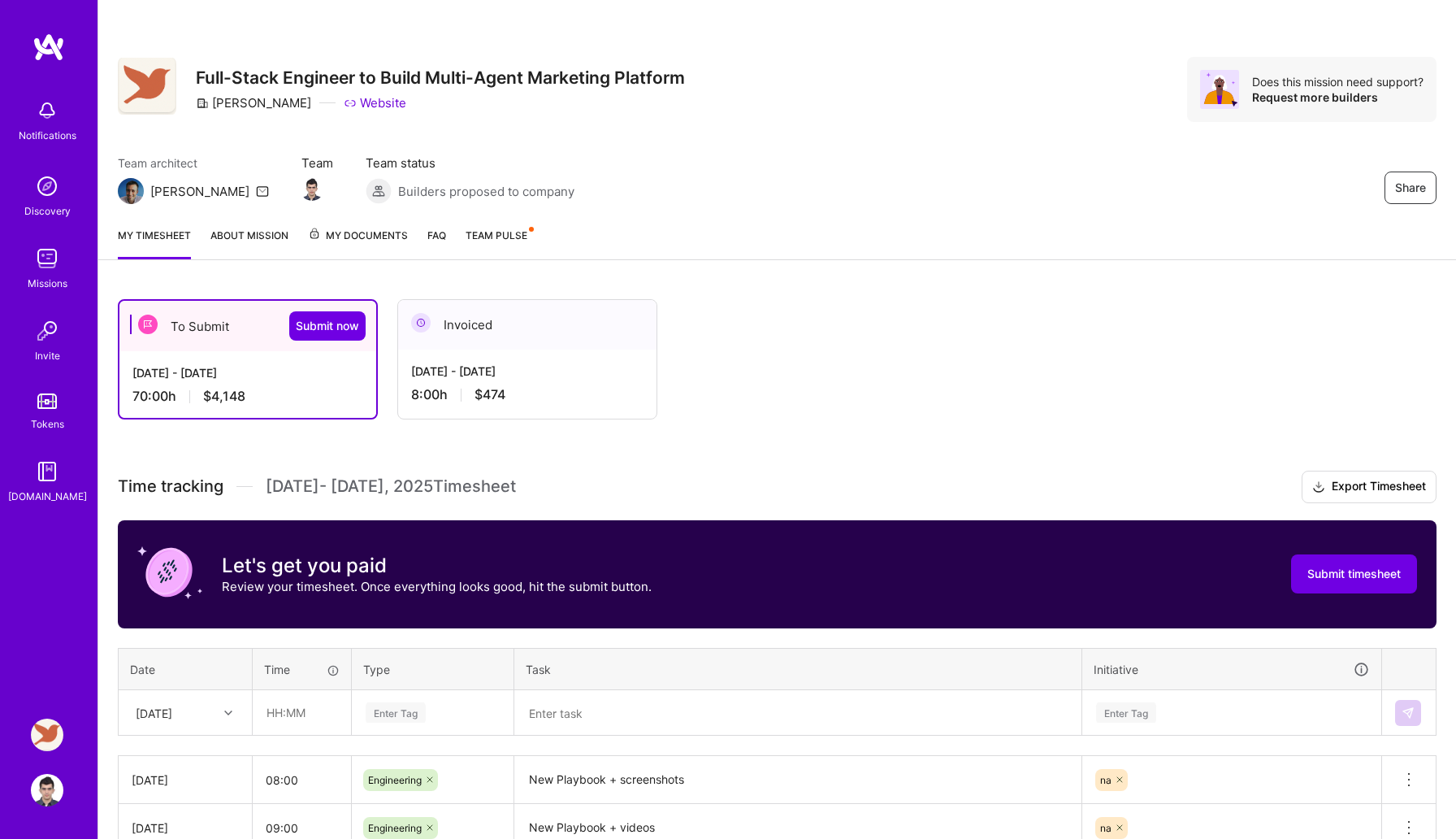
click at [235, 245] on link "About Mission" at bounding box center [249, 243] width 78 height 33
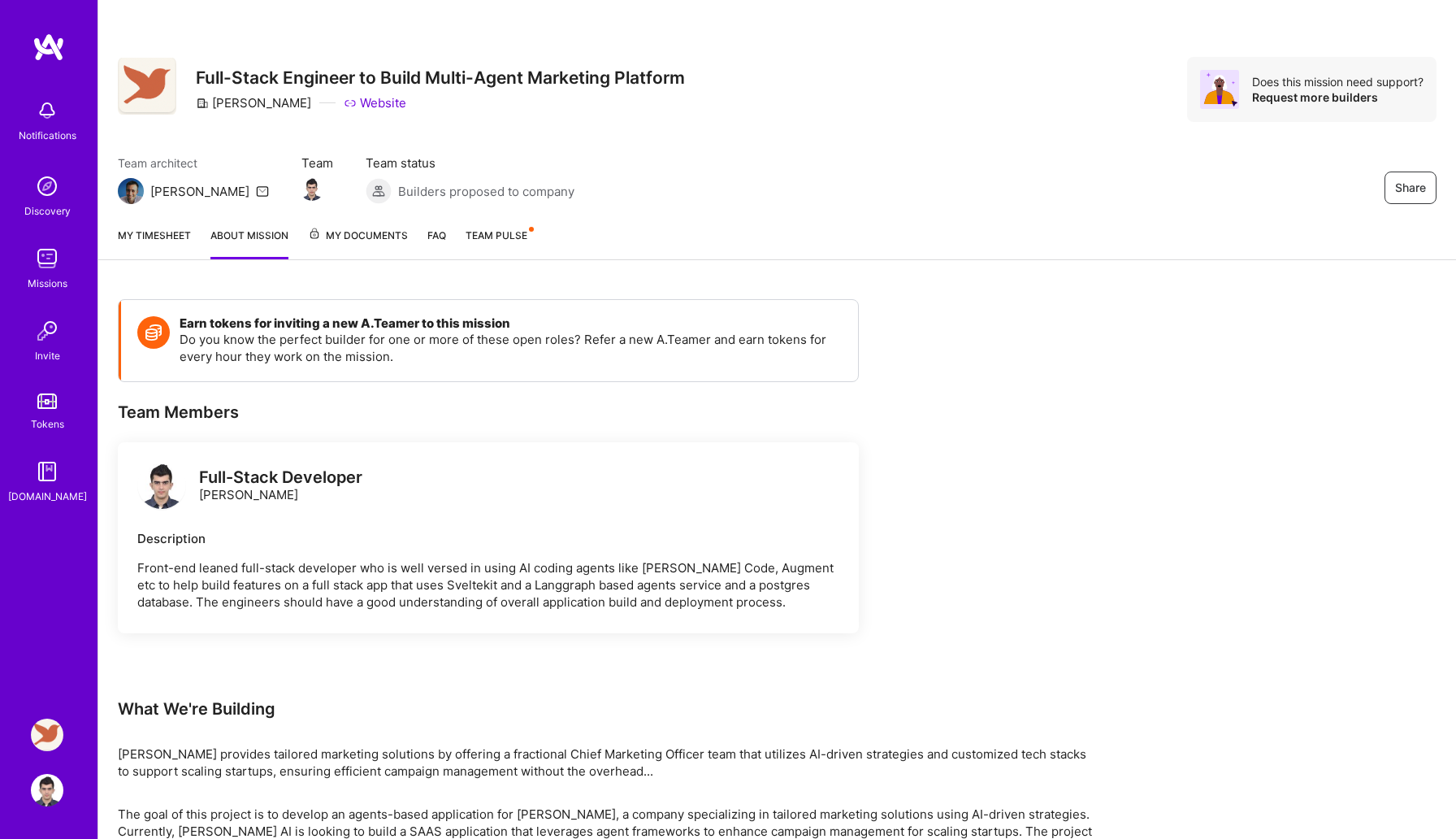
click at [352, 247] on link "My Documents" at bounding box center [358, 243] width 100 height 33
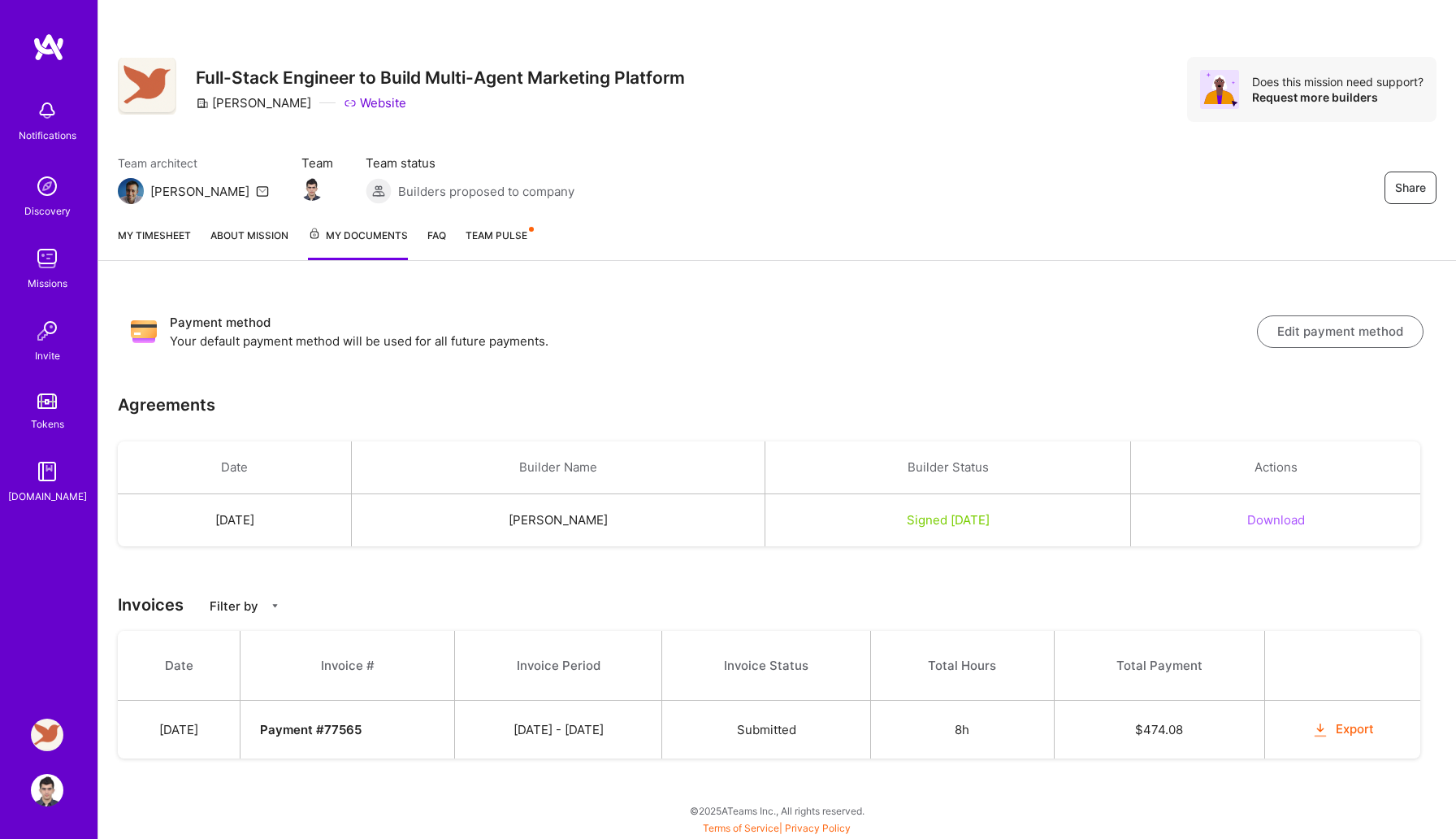
click at [432, 237] on link "FAQ" at bounding box center [436, 243] width 19 height 34
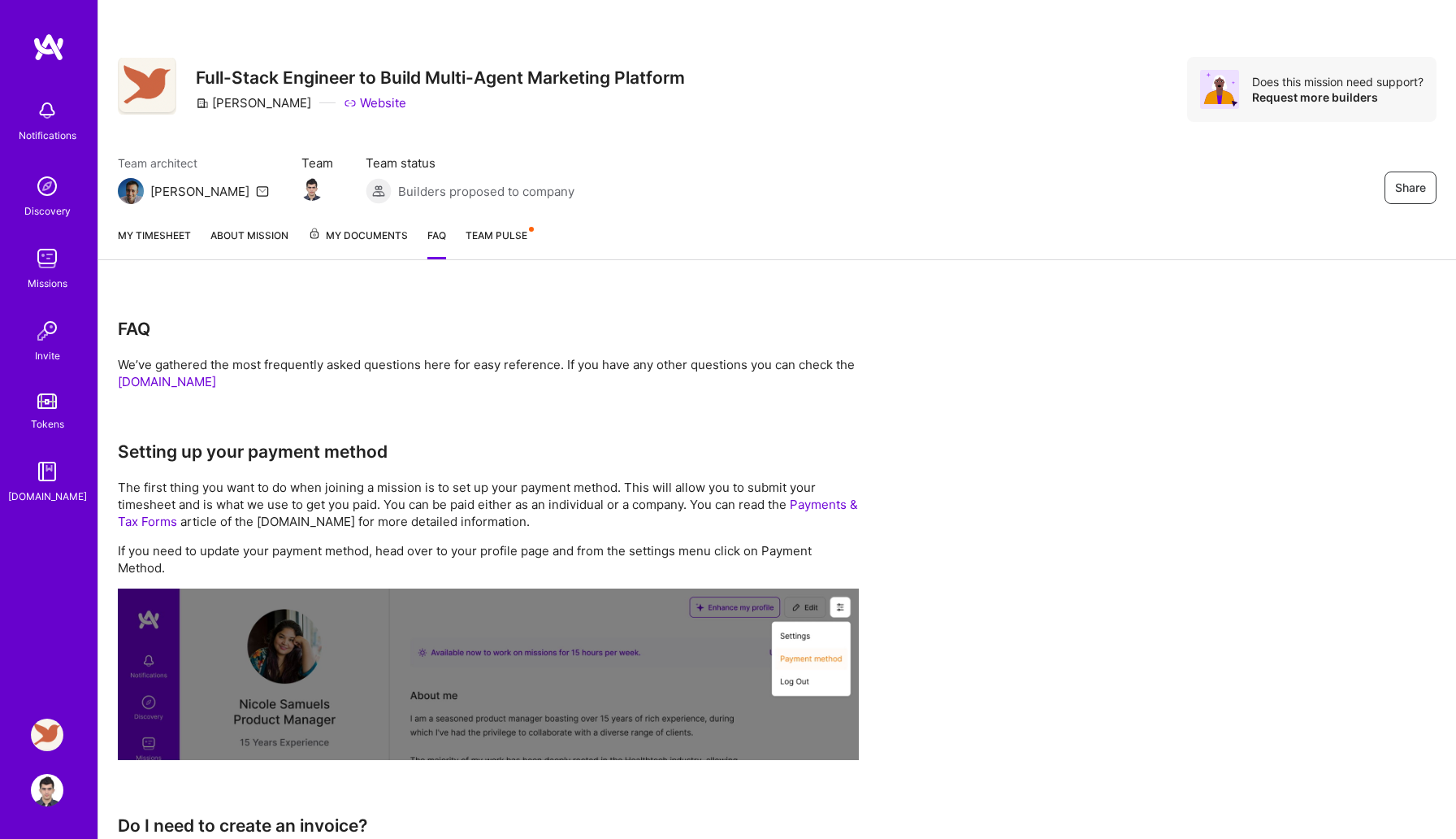
click at [486, 240] on link "Team Pulse" at bounding box center [500, 243] width 67 height 33
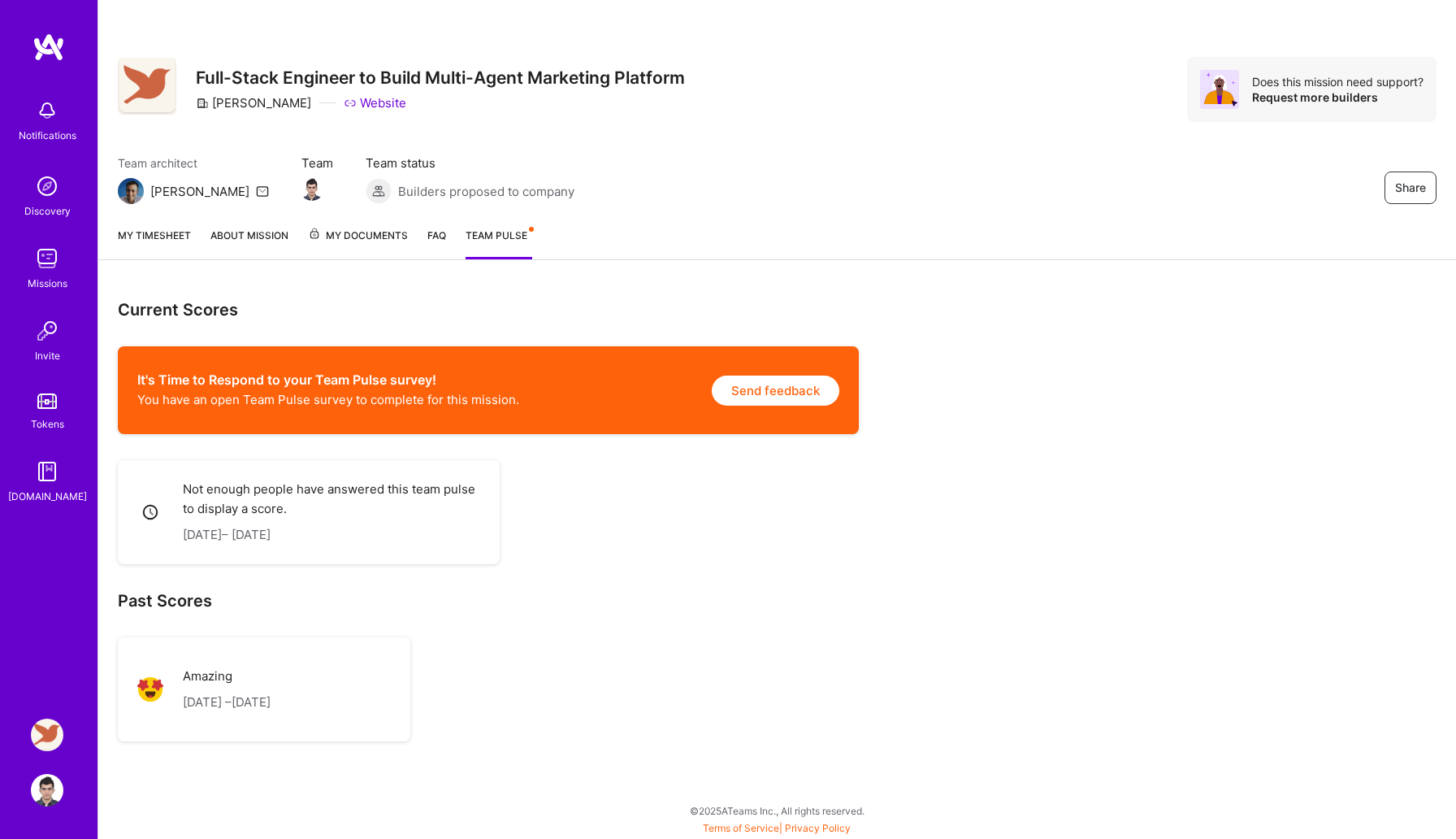
click at [279, 238] on link "About Mission" at bounding box center [249, 243] width 78 height 33
